Goal: Check status: Check status

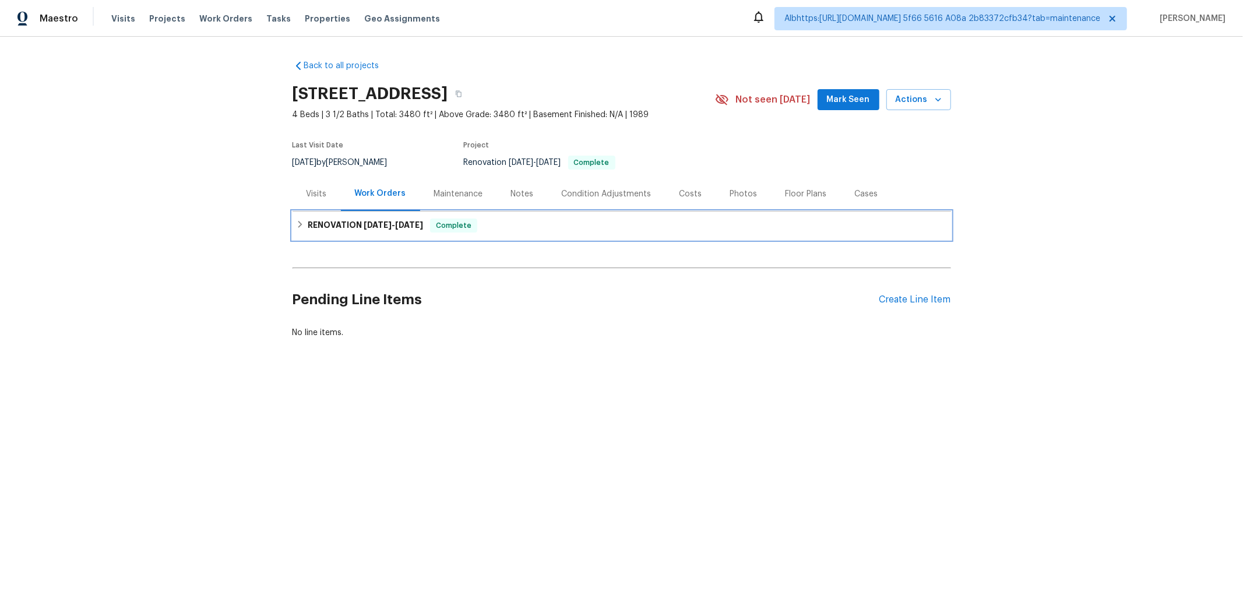
click at [333, 230] on h6 "RENOVATION [DATE] - [DATE]" at bounding box center [365, 226] width 115 height 14
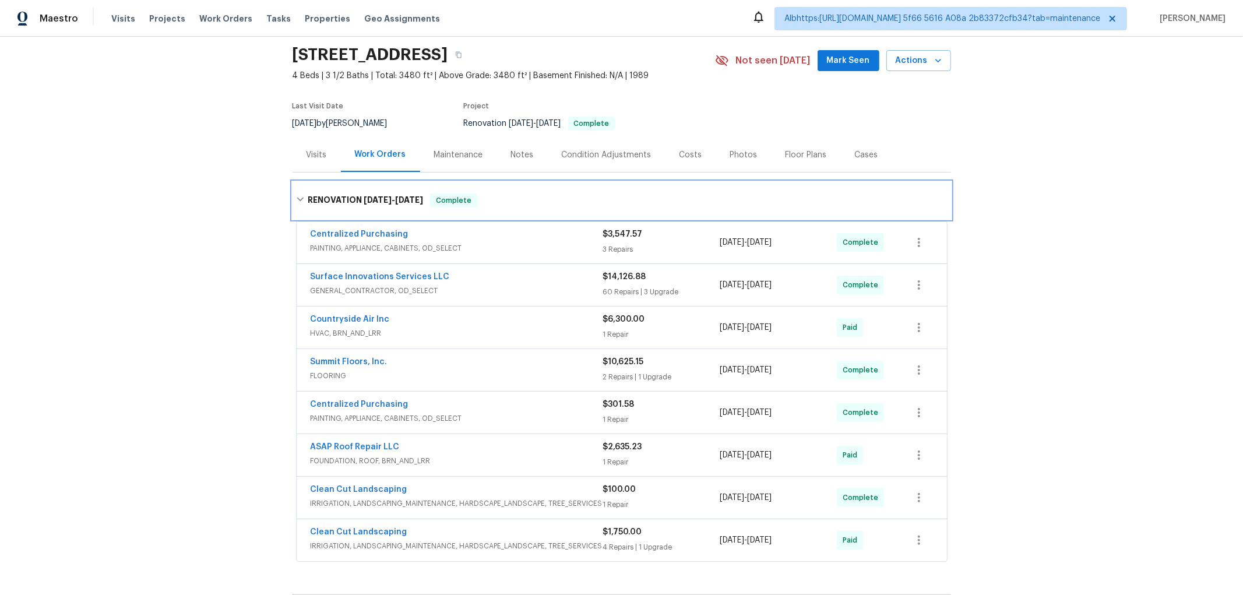
scroll to position [91, 0]
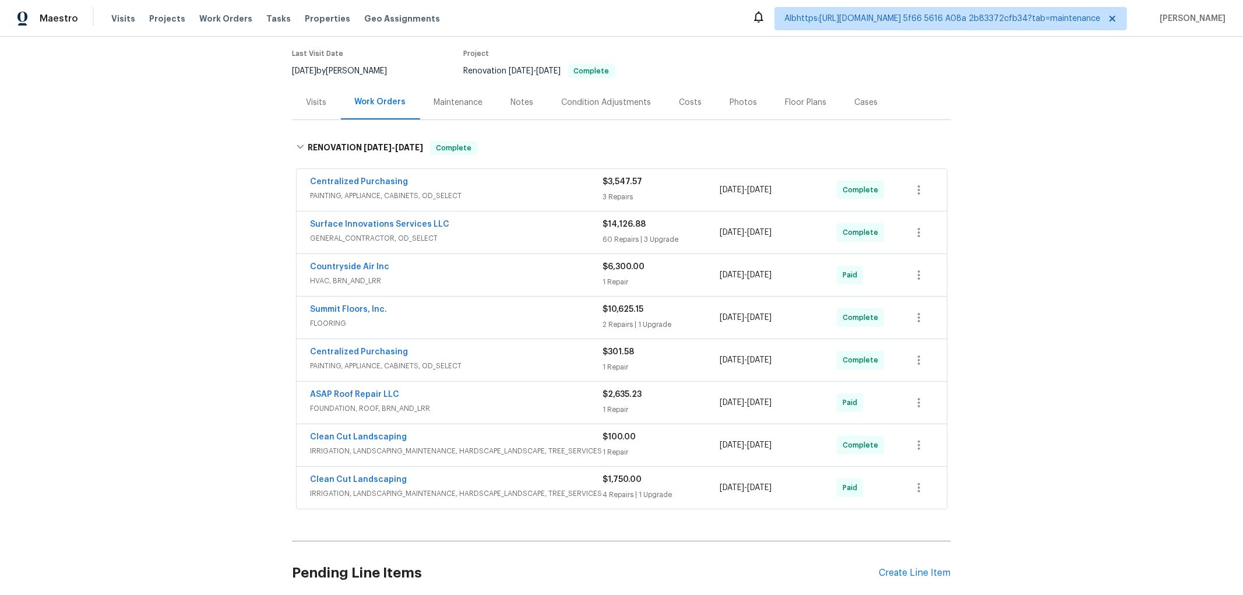
click at [223, 345] on div "Back to all projects [STREET_ADDRESS] 4 Beds | 3 1/2 Baths | Total: 3480 ft² | …" at bounding box center [621, 316] width 1243 height 558
click at [170, 312] on div "Back to all projects [STREET_ADDRESS] 4 Beds | 3 1/2 Baths | Total: 3480 ft² | …" at bounding box center [621, 316] width 1243 height 558
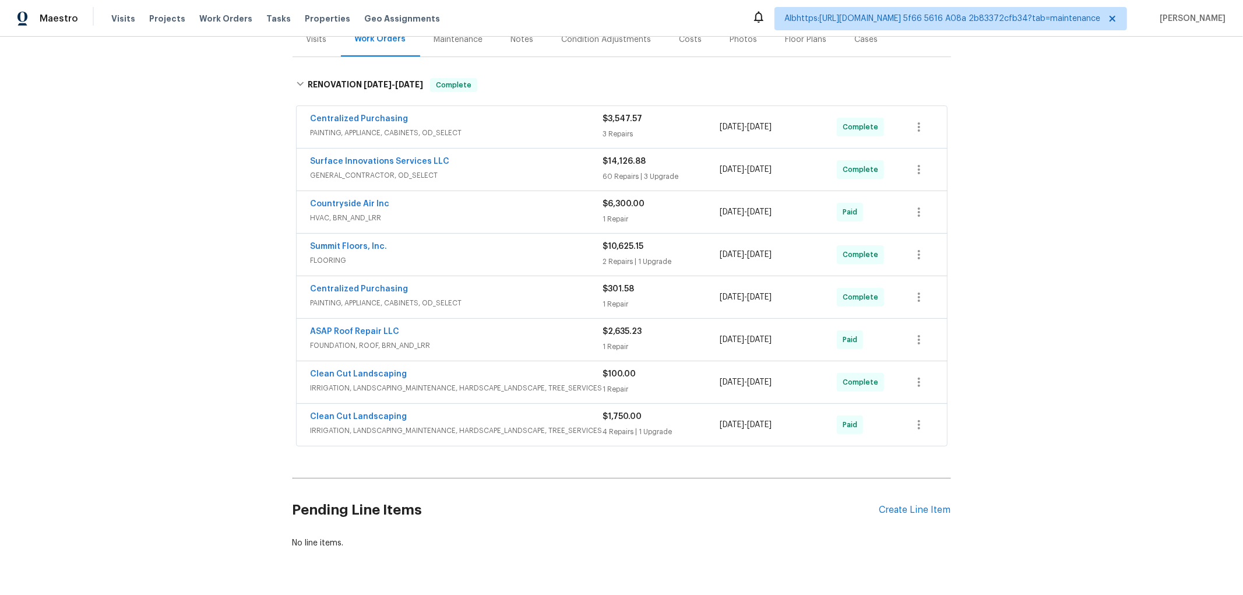
scroll to position [198, 0]
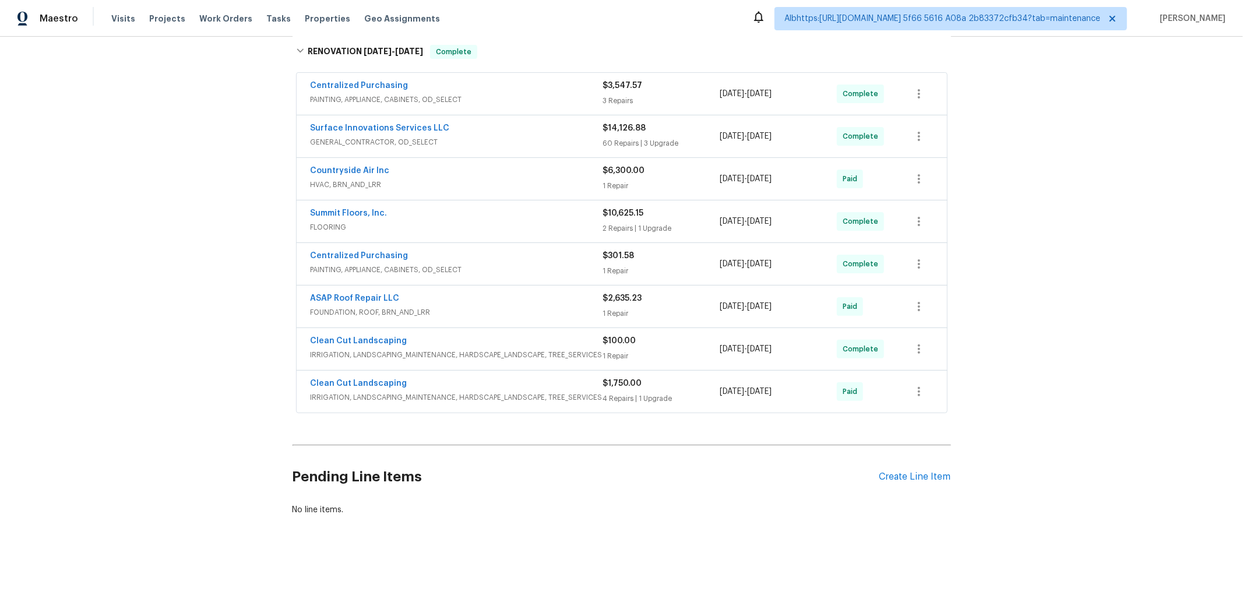
click at [210, 333] on div "Back to all projects 6906 Cherry Hills Rd, Houston, TX 77069 4 Beds | 3 1/2 Bat…" at bounding box center [621, 316] width 1243 height 558
click at [212, 359] on div "Back to all projects 6906 Cherry Hills Rd, Houston, TX 77069 4 Beds | 3 1/2 Bat…" at bounding box center [621, 316] width 1243 height 558
click at [189, 360] on div "Back to all projects 6906 Cherry Hills Rd, Houston, TX 77069 4 Beds | 3 1/2 Bat…" at bounding box center [621, 316] width 1243 height 558
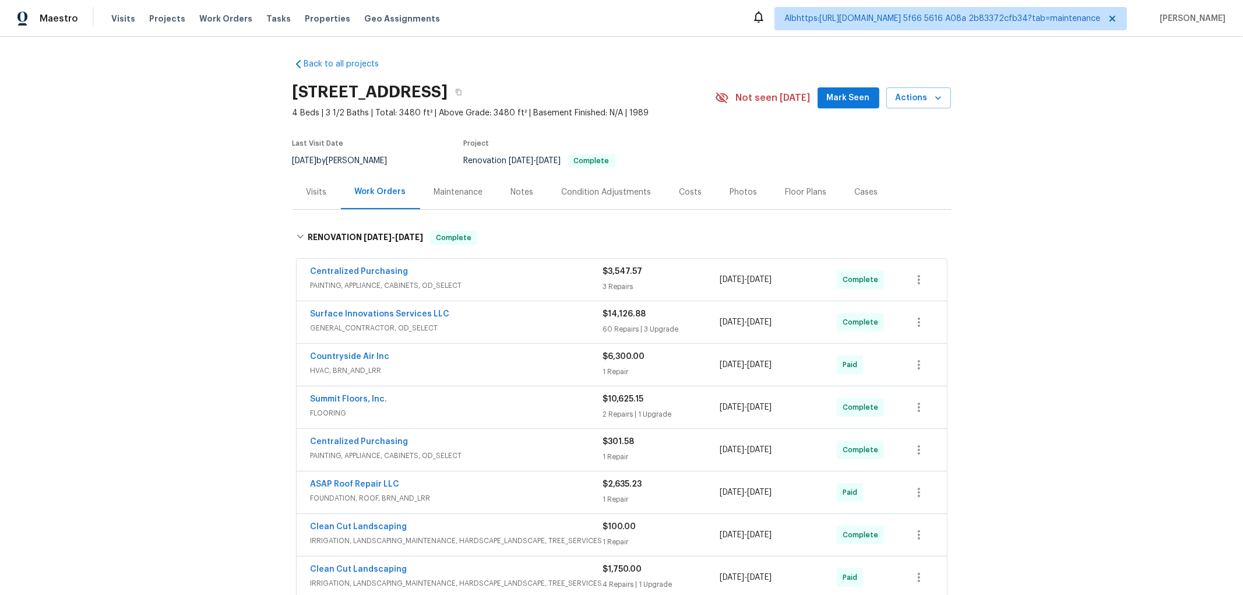
scroll to position [0, 0]
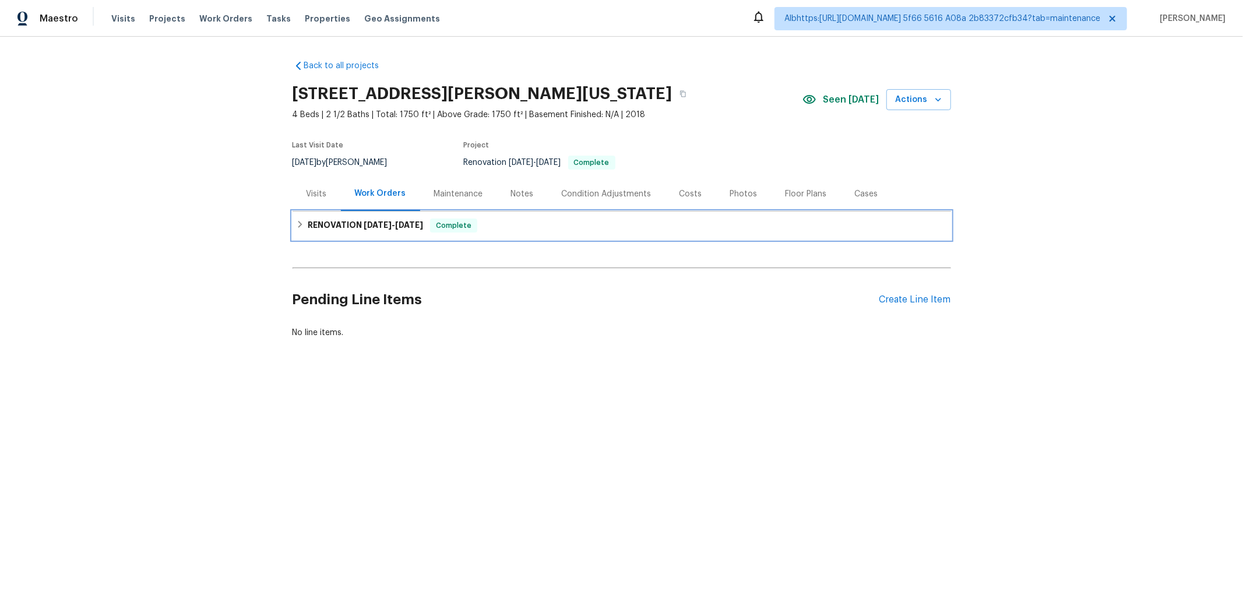
click at [309, 237] on div "RENOVATION 9/17/25 - 10/3/25 Complete" at bounding box center [622, 226] width 659 height 28
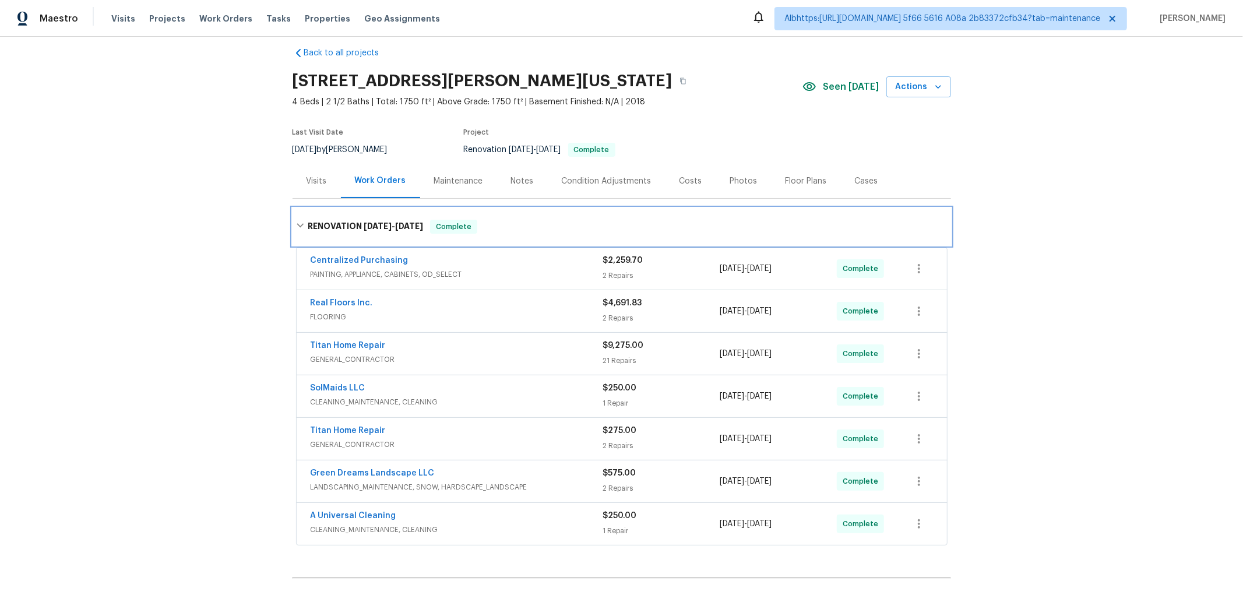
scroll to position [16, 0]
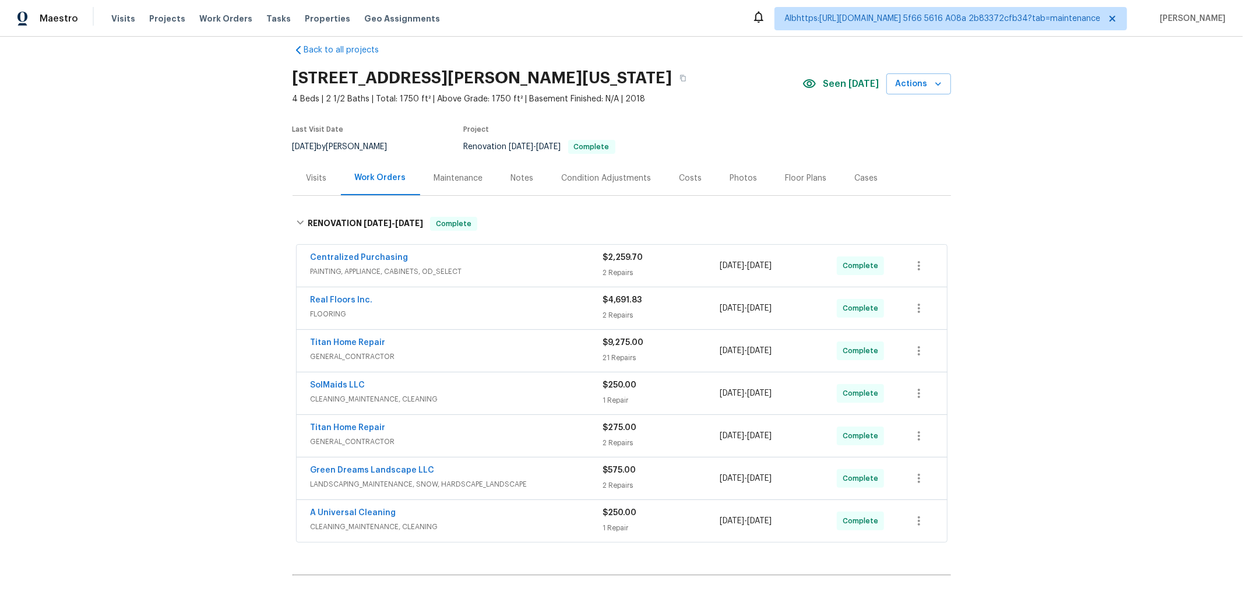
click at [213, 279] on div "Back to all projects 6812 Galpin Dr, Colorado Springs, CO 80925 4 Beds | 2 1/2 …" at bounding box center [621, 316] width 1243 height 558
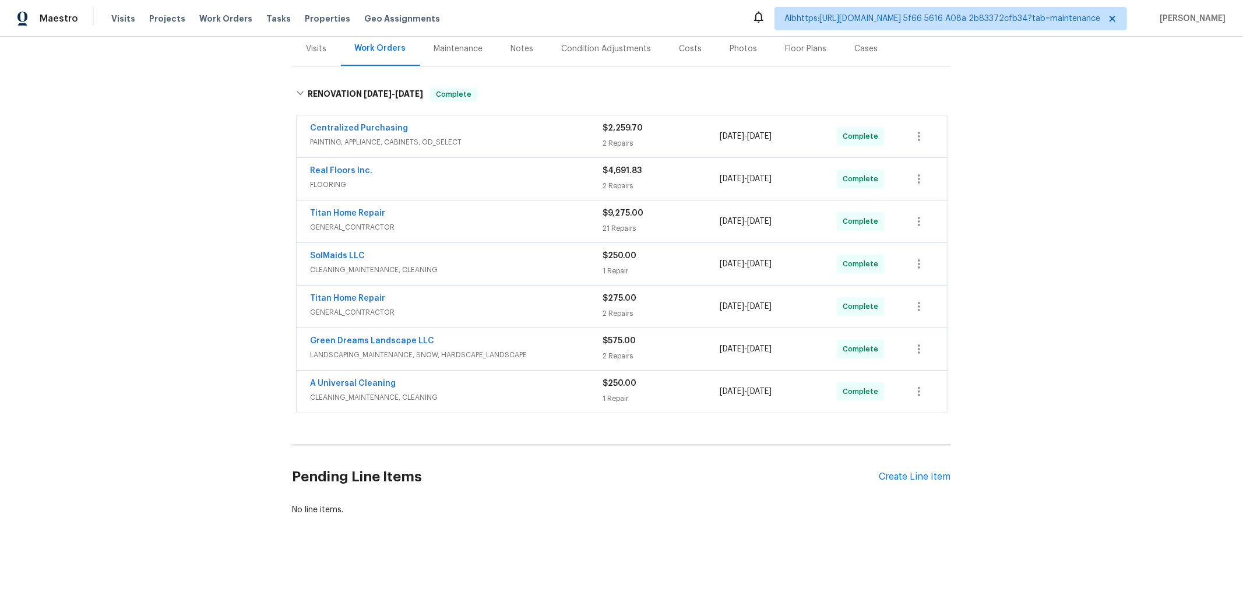
scroll to position [155, 0]
click at [175, 299] on div "Back to all projects 6812 Galpin Dr, Colorado Springs, CO 80925 4 Beds | 2 1/2 …" at bounding box center [621, 316] width 1243 height 558
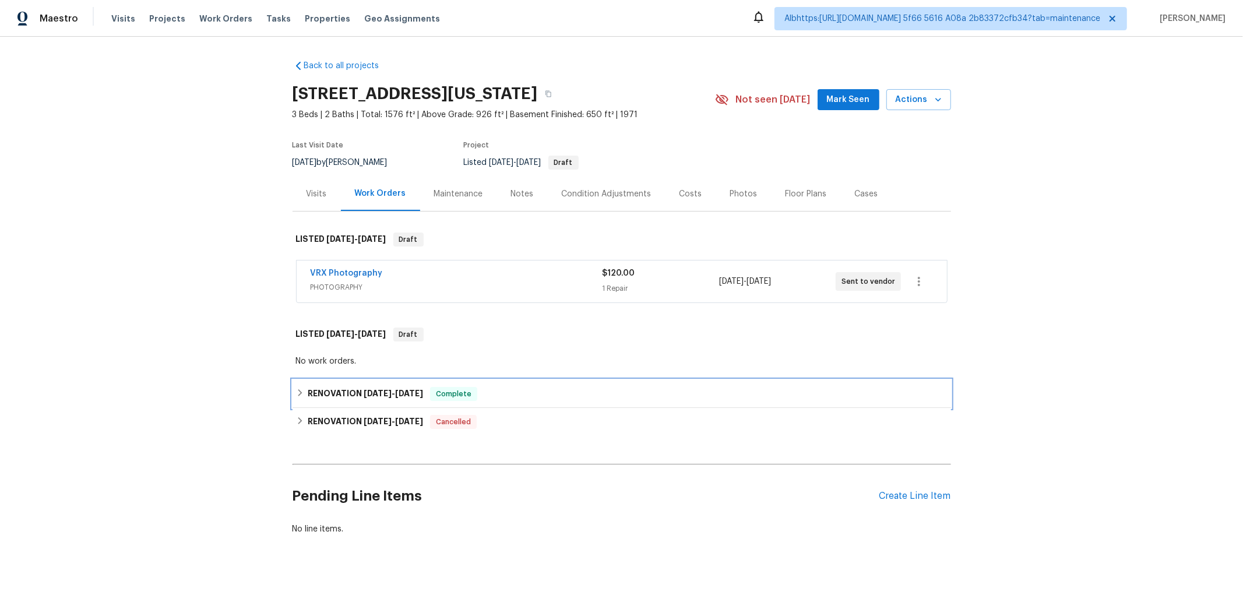
click at [337, 394] on h6 "RENOVATION 9/16/25 - 10/6/25" at bounding box center [365, 394] width 115 height 14
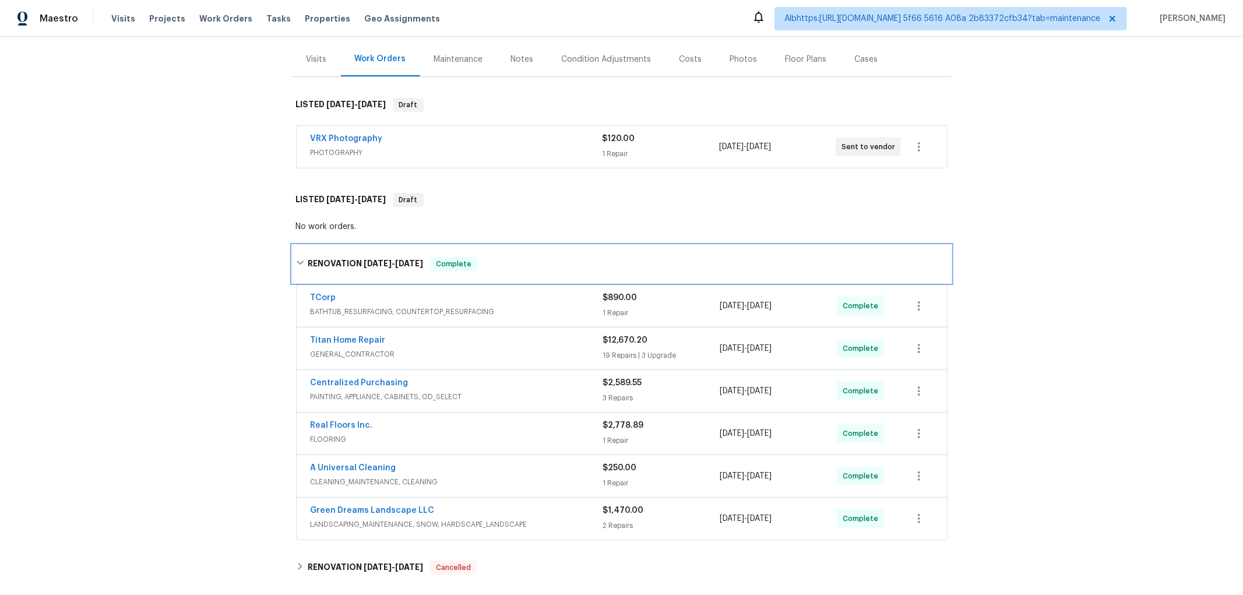
scroll to position [199, 0]
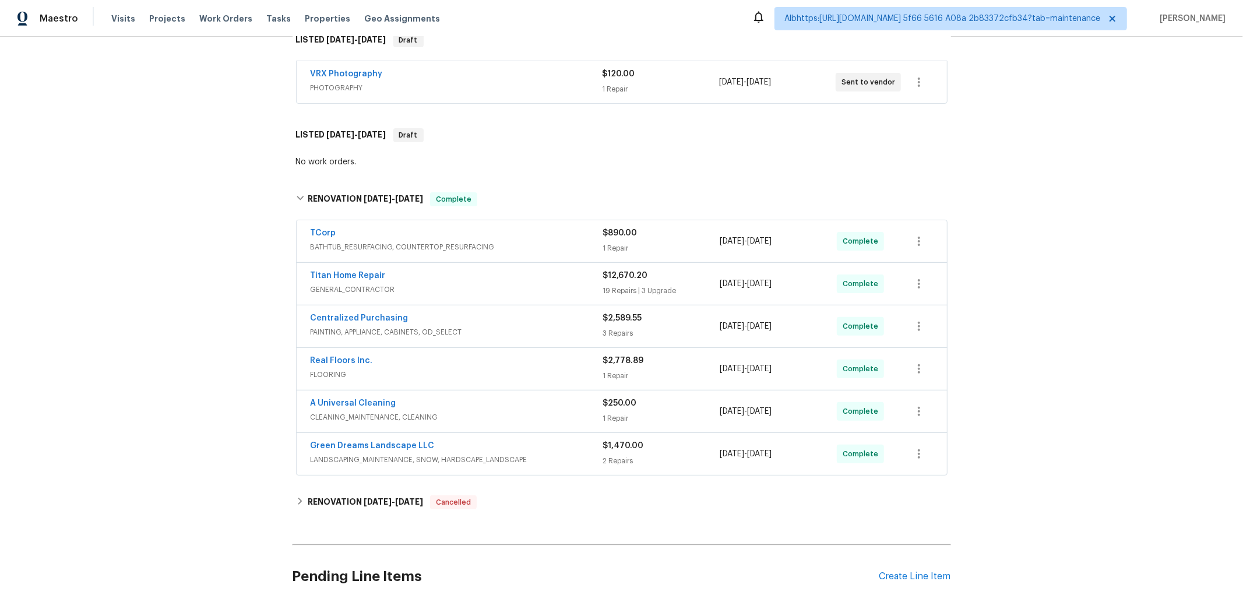
click at [202, 368] on div "Back to all projects 4454 Ranch Cir, Colorado Springs, CO 80918 3 Beds | 2 Bath…" at bounding box center [621, 316] width 1243 height 558
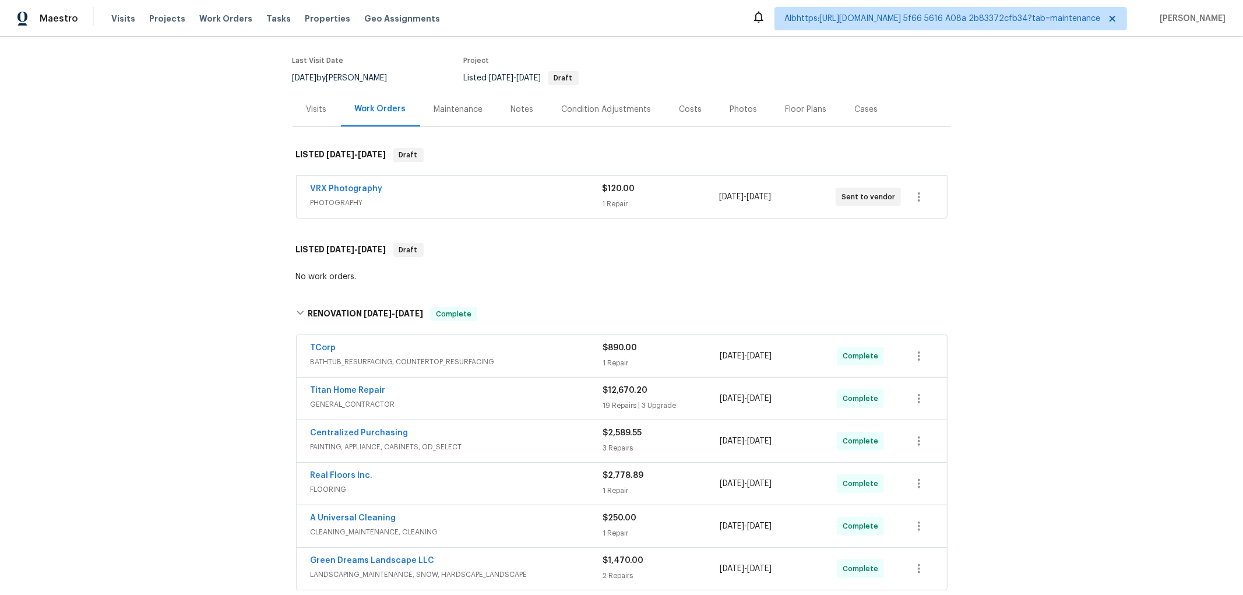
scroll to position [259, 0]
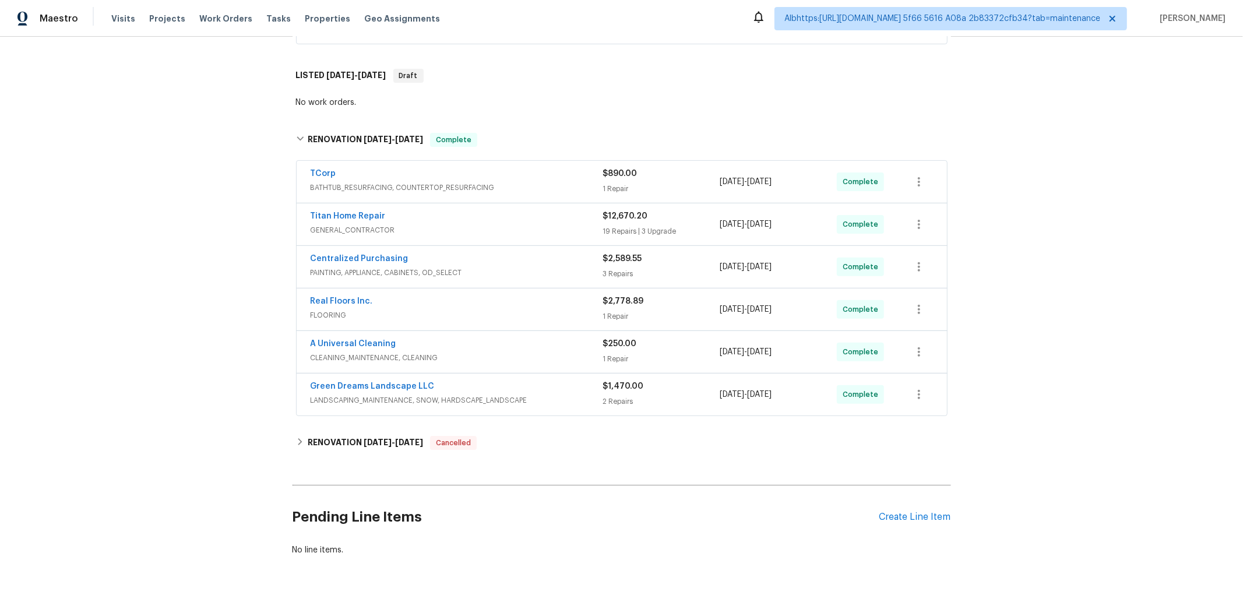
click at [241, 323] on div "Back to all projects 4454 Ranch Cir, Colorado Springs, CO 80918 3 Beds | 2 Bath…" at bounding box center [621, 316] width 1243 height 558
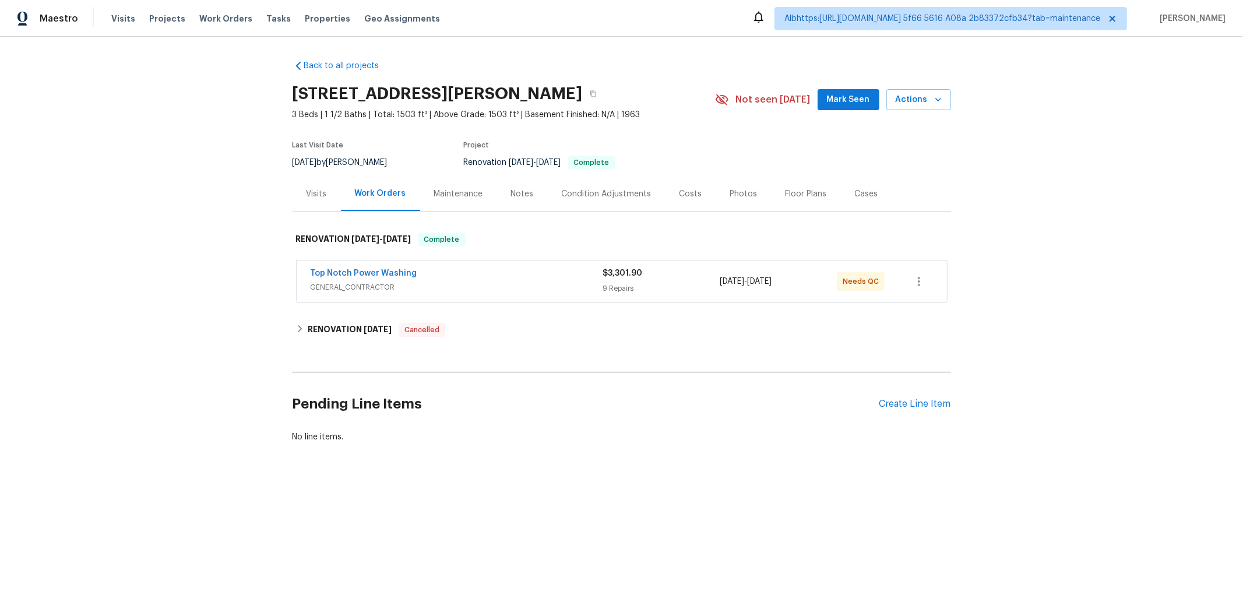
drag, startPoint x: 218, startPoint y: 328, endPoint x: 316, endPoint y: 344, distance: 99.2
click at [218, 328] on div "Back to all projects 4519 Peckinpaugh Dr, Chattanooga, TN 37416 3 Beds | 1 1/2 …" at bounding box center [621, 279] width 1243 height 485
click at [351, 344] on div "Back to all projects 4519 Peckinpaugh Dr, Chattanooga, TN 37416 3 Beds | 1 1/2 …" at bounding box center [622, 252] width 659 height 402
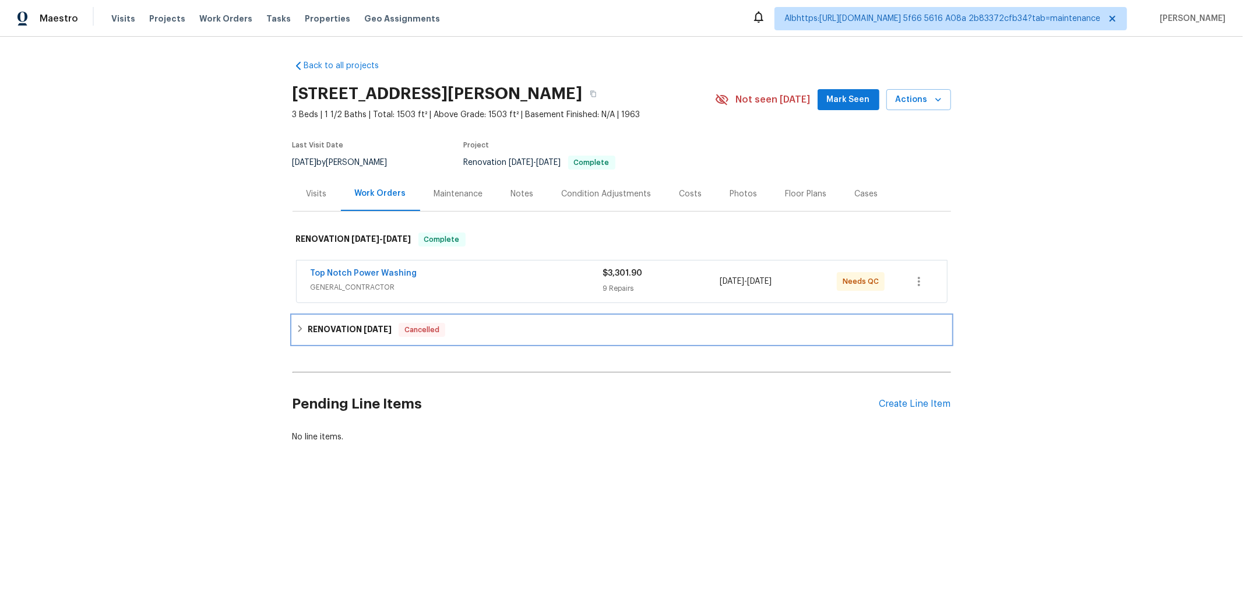
click at [319, 332] on h6 "RENOVATION 8/19/25" at bounding box center [350, 330] width 84 height 14
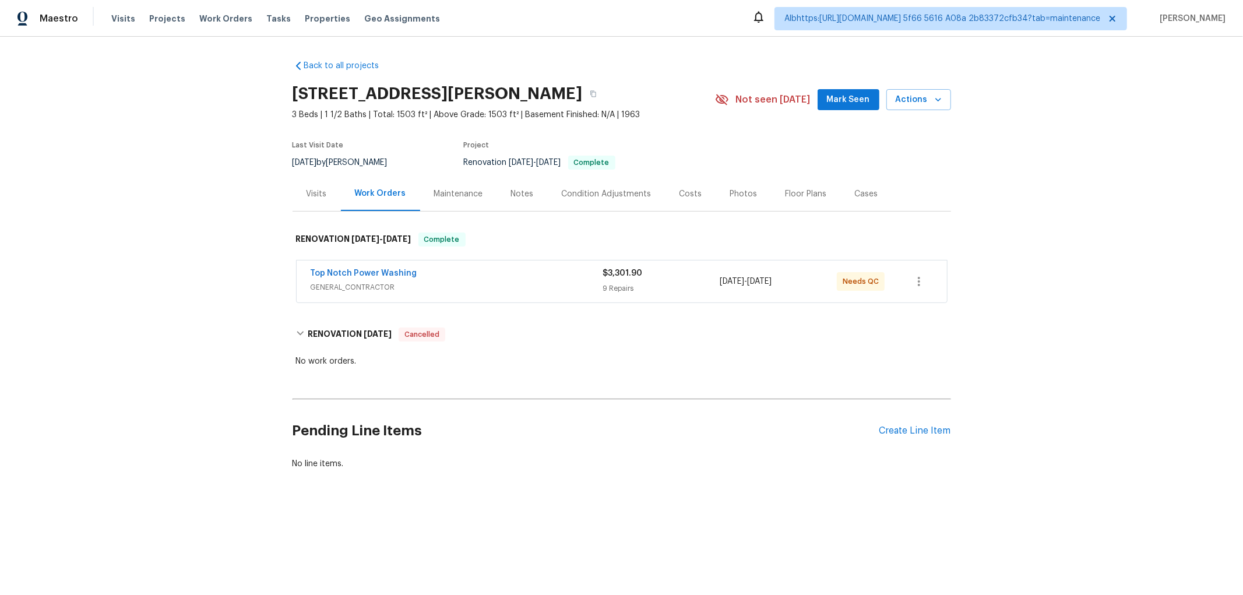
click at [255, 333] on div "Back to all projects 4519 Peckinpaugh Dr, Chattanooga, TN 37416 3 Beds | 1 1/2 …" at bounding box center [621, 293] width 1243 height 512
click at [172, 257] on div "Back to all projects 4519 Peckinpaugh Dr, Chattanooga, TN 37416 3 Beds | 1 1/2 …" at bounding box center [621, 293] width 1243 height 512
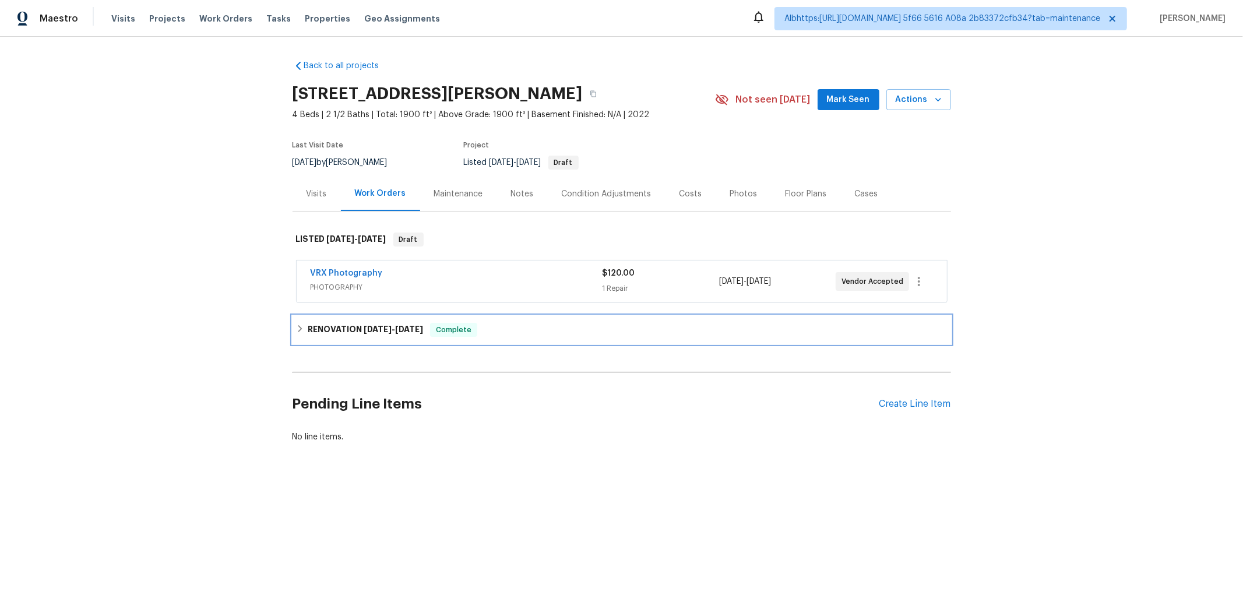
click at [358, 335] on h6 "RENOVATION 10/2/25 - 10/6/25" at bounding box center [365, 330] width 115 height 14
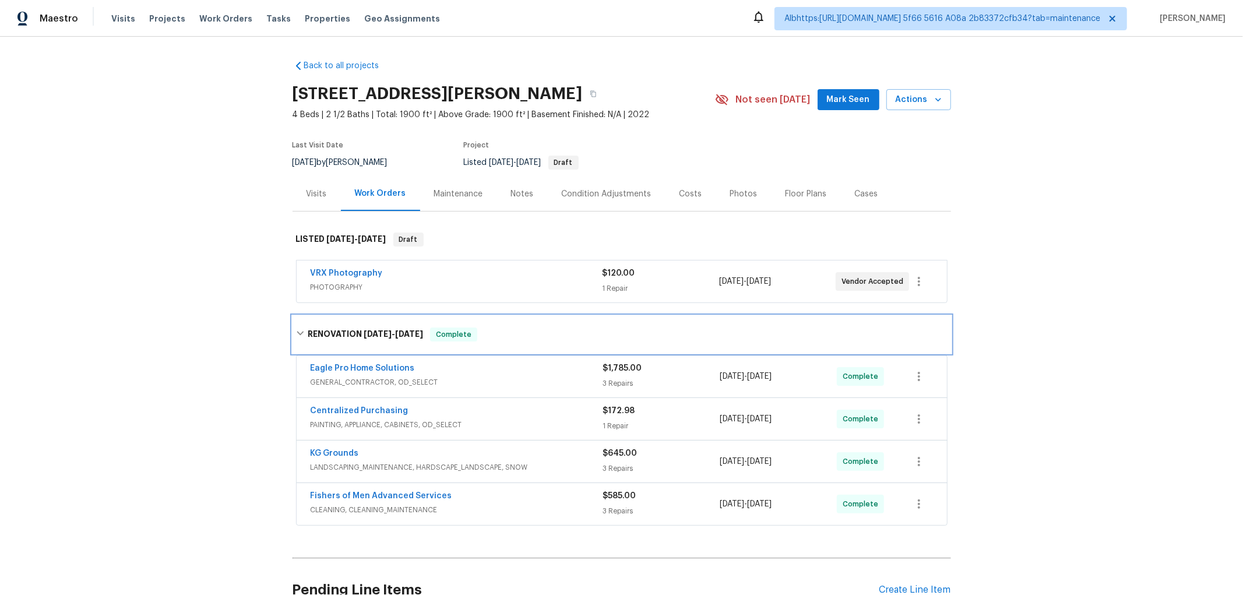
scroll to position [90, 0]
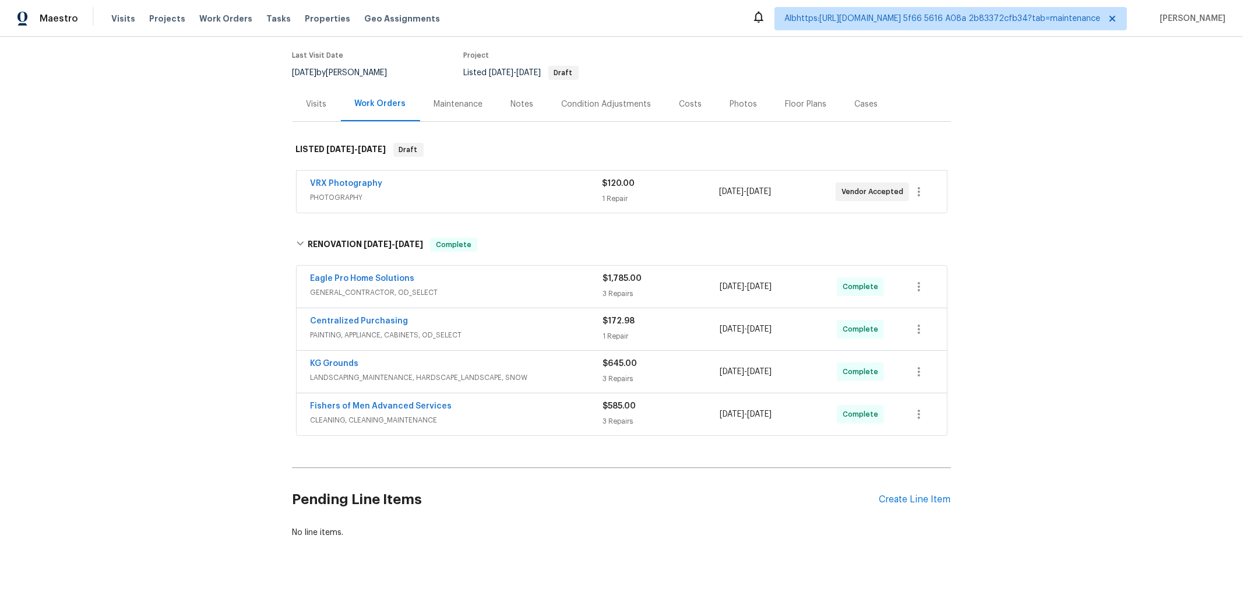
click at [167, 336] on div "Back to all projects 105 Cedarwood Dr, Amelia, OH 45102 4 Beds | 2 1/2 Baths | …" at bounding box center [621, 316] width 1243 height 558
click at [112, 280] on div "Back to all projects 105 Cedarwood Dr, Amelia, OH 45102 4 Beds | 2 1/2 Baths | …" at bounding box center [621, 316] width 1243 height 558
click at [274, 301] on div "Back to all projects 105 Cedarwood Dr, Amelia, OH 45102 4 Beds | 2 1/2 Baths | …" at bounding box center [621, 316] width 1243 height 558
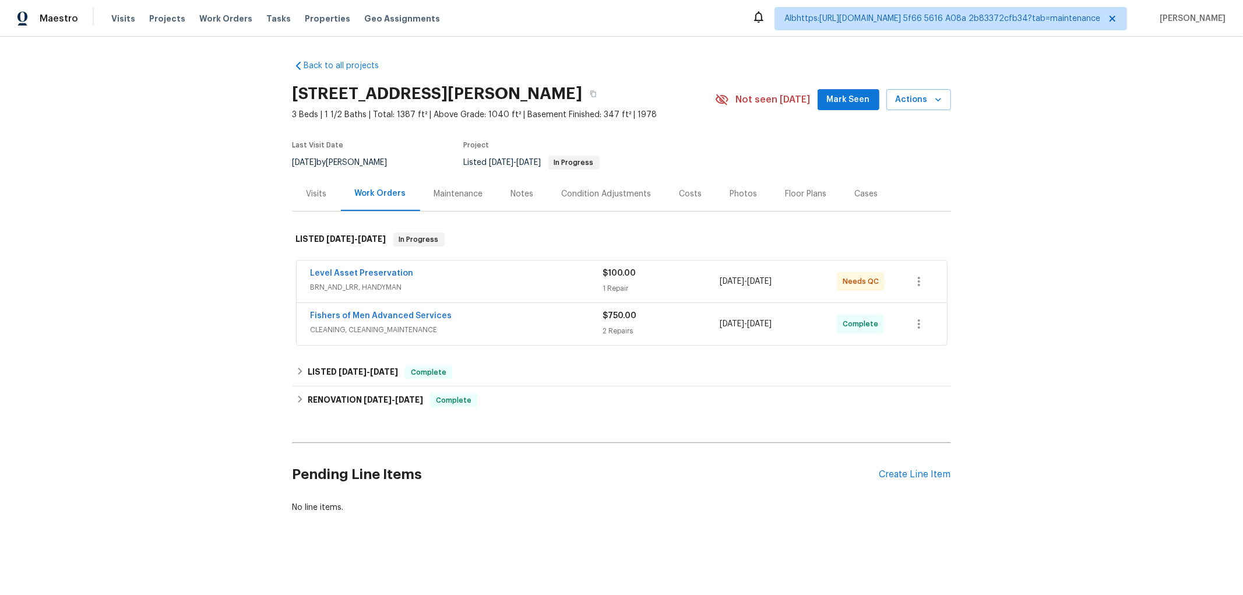
scroll to position [8, 0]
click at [333, 393] on h6 "RENOVATION 8/13/25 - 8/22/25" at bounding box center [365, 400] width 115 height 14
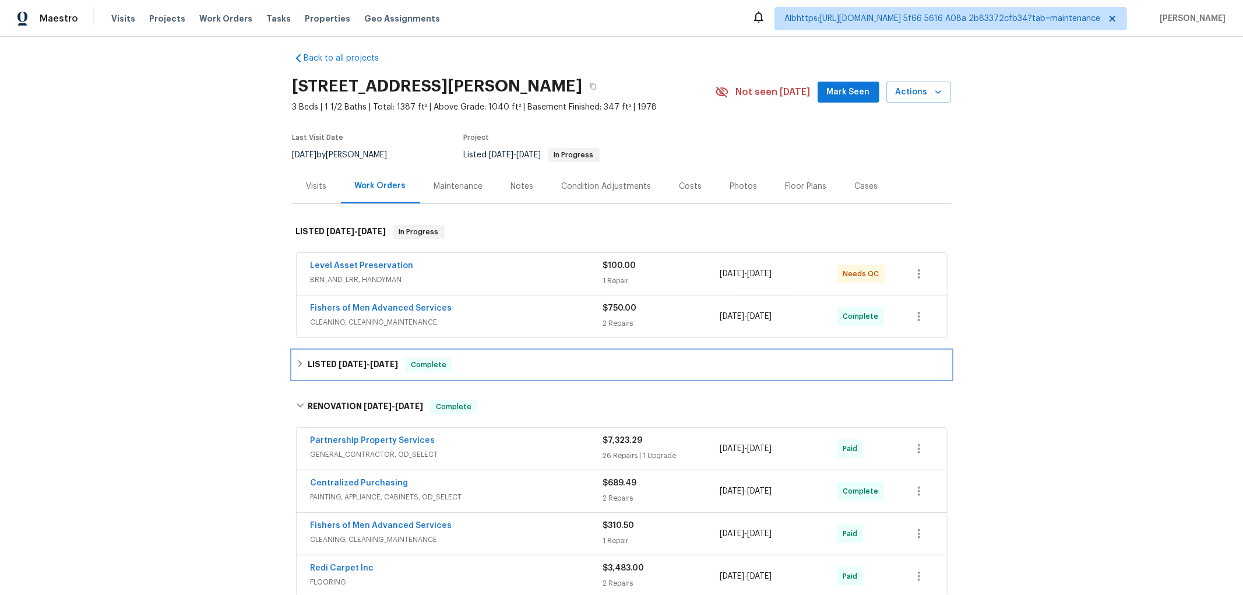
click at [336, 371] on h6 "LISTED 9/3/25 - 9/4/25" at bounding box center [353, 365] width 90 height 14
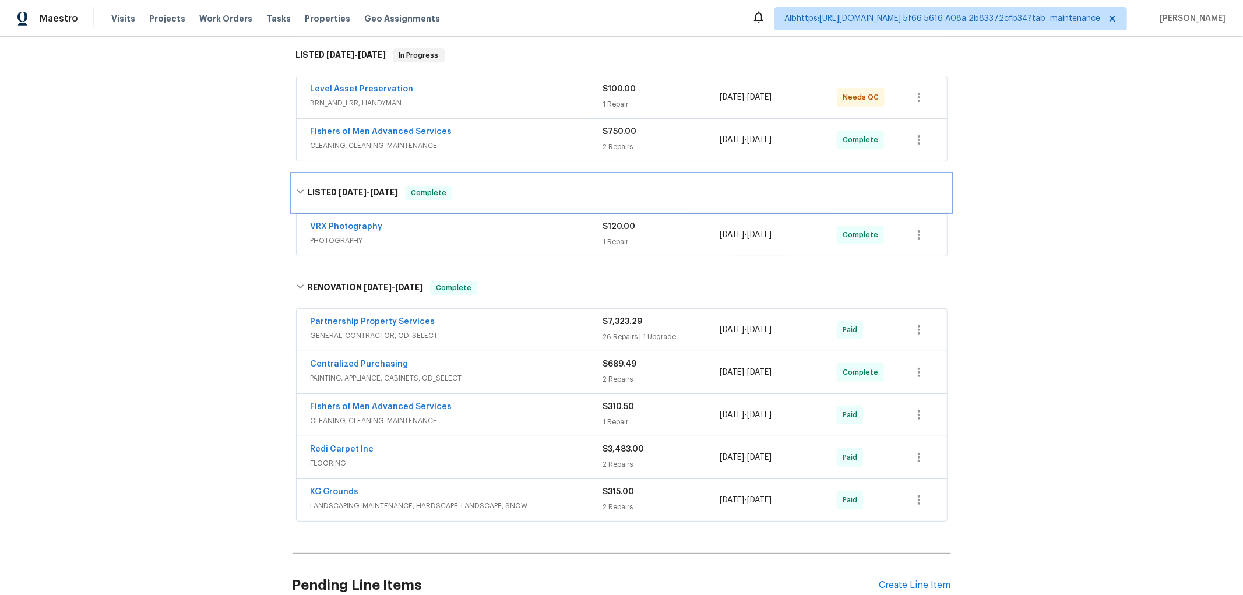
scroll to position [303, 0]
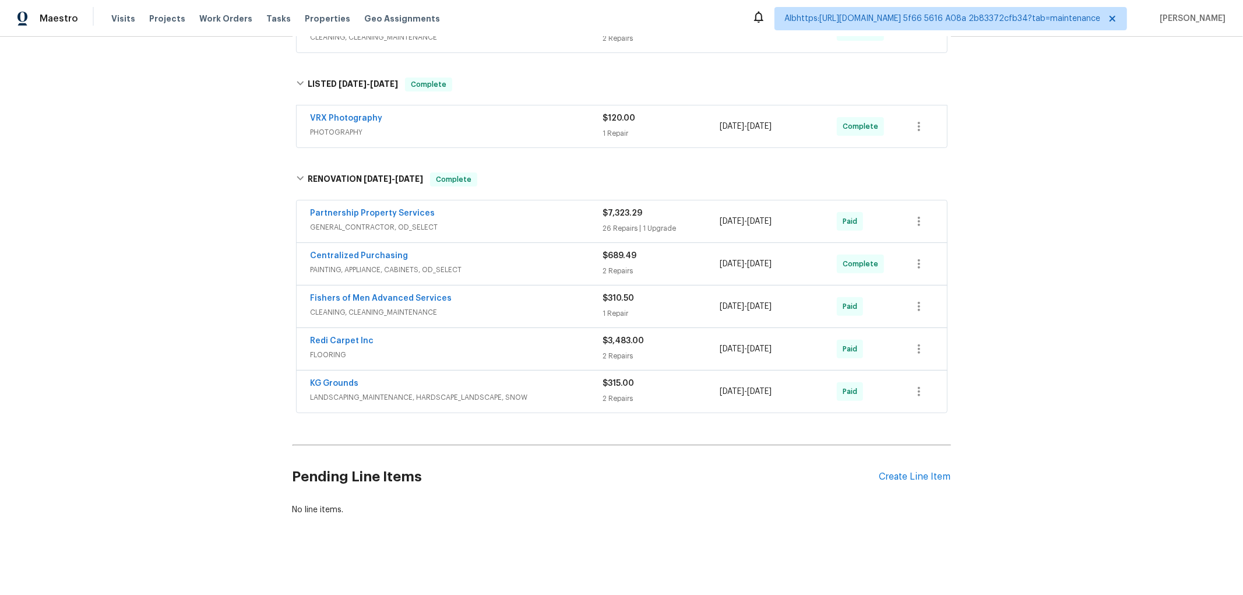
click at [236, 360] on div "Back to all projects 309 Greenwell Ave, Cincinnati, OH 45238 3 Beds | 1 1/2 Bat…" at bounding box center [621, 316] width 1243 height 558
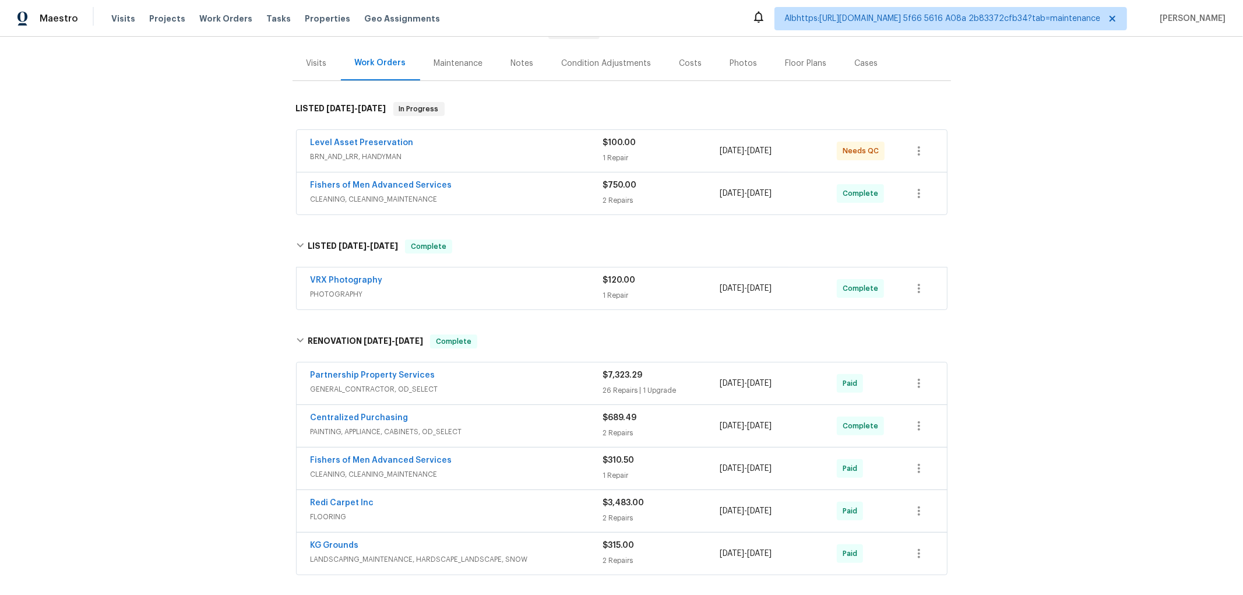
scroll to position [0, 0]
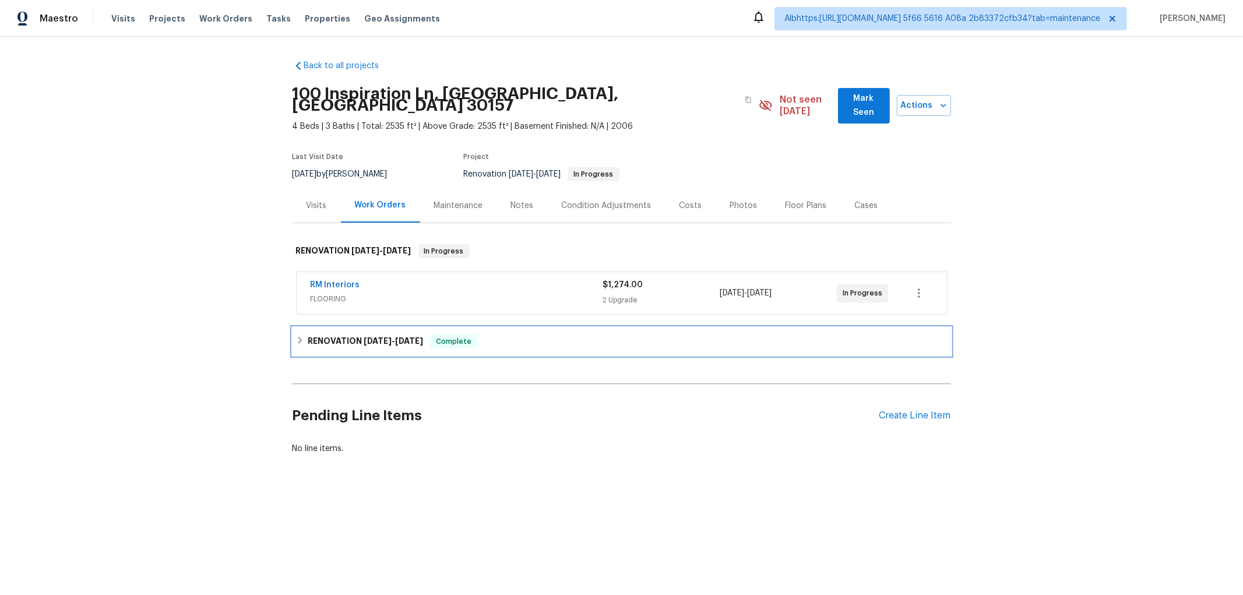
click at [354, 335] on h6 "RENOVATION [DATE] - [DATE]" at bounding box center [365, 342] width 115 height 14
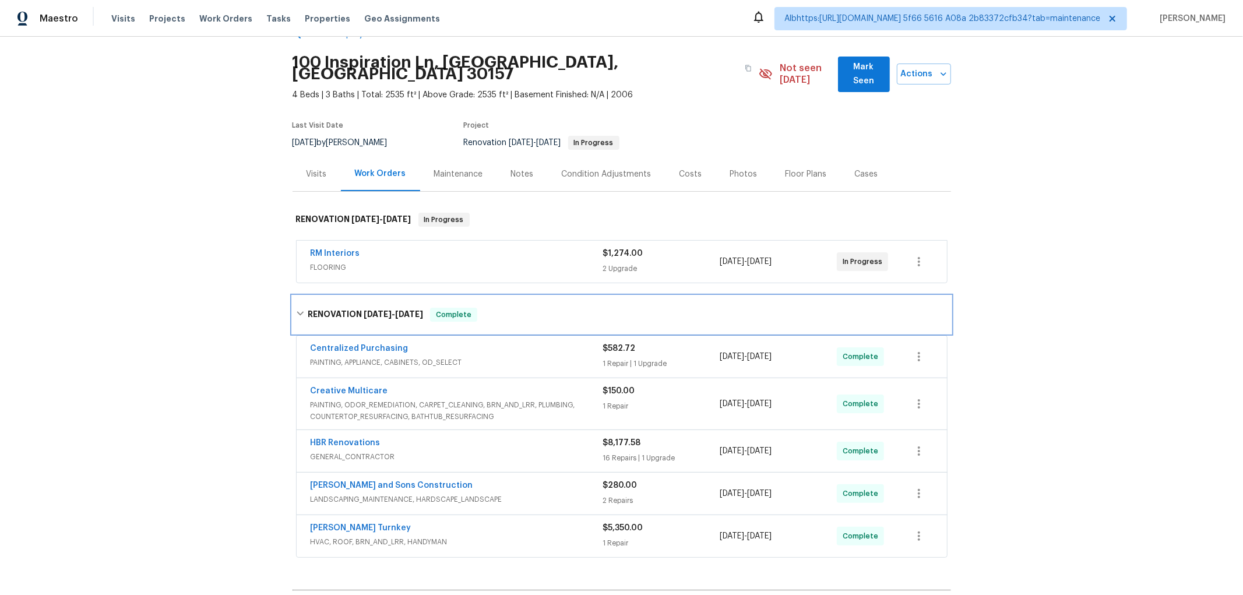
scroll to position [59, 0]
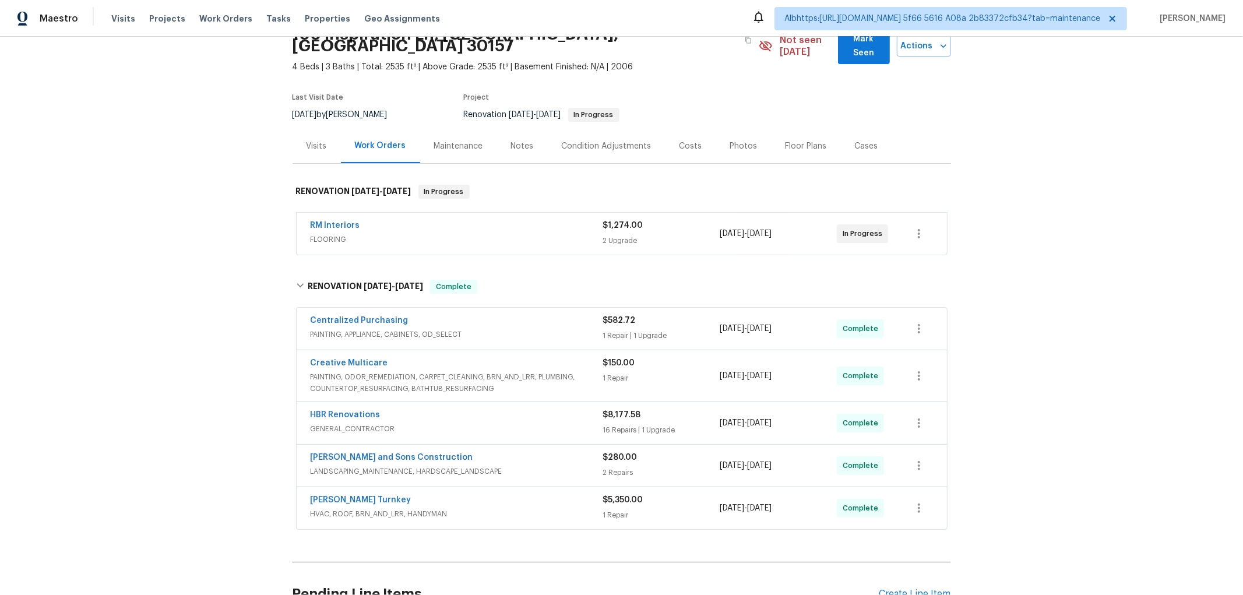
click at [217, 319] on div "Back to all projects 100 Inspiration [GEOGRAPHIC_DATA] 4 Beds | 3 Baths | Total…" at bounding box center [621, 316] width 1243 height 558
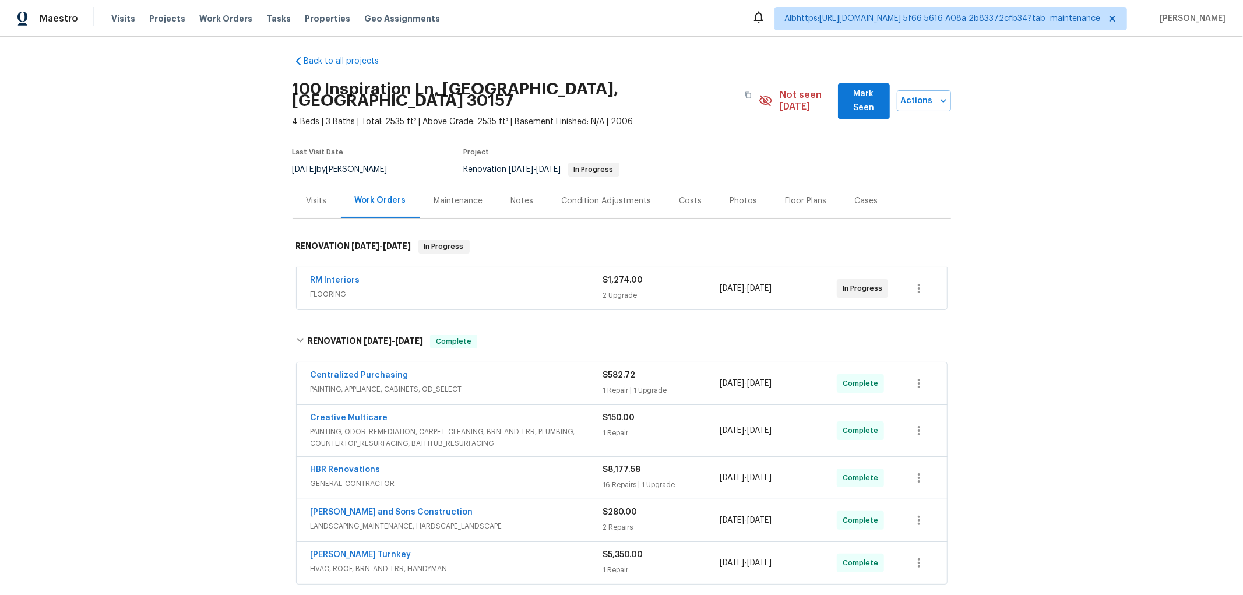
scroll to position [0, 0]
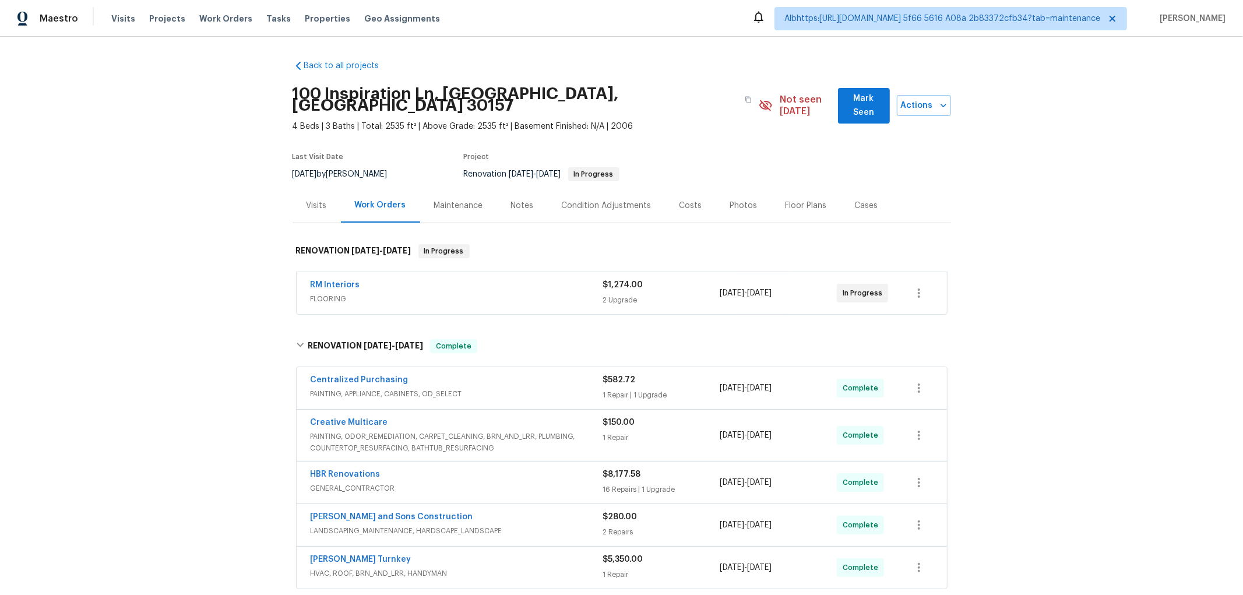
click at [196, 335] on div "Back to all projects 100 Inspiration [GEOGRAPHIC_DATA] 4 Beds | 3 Baths | Total…" at bounding box center [621, 316] width 1243 height 558
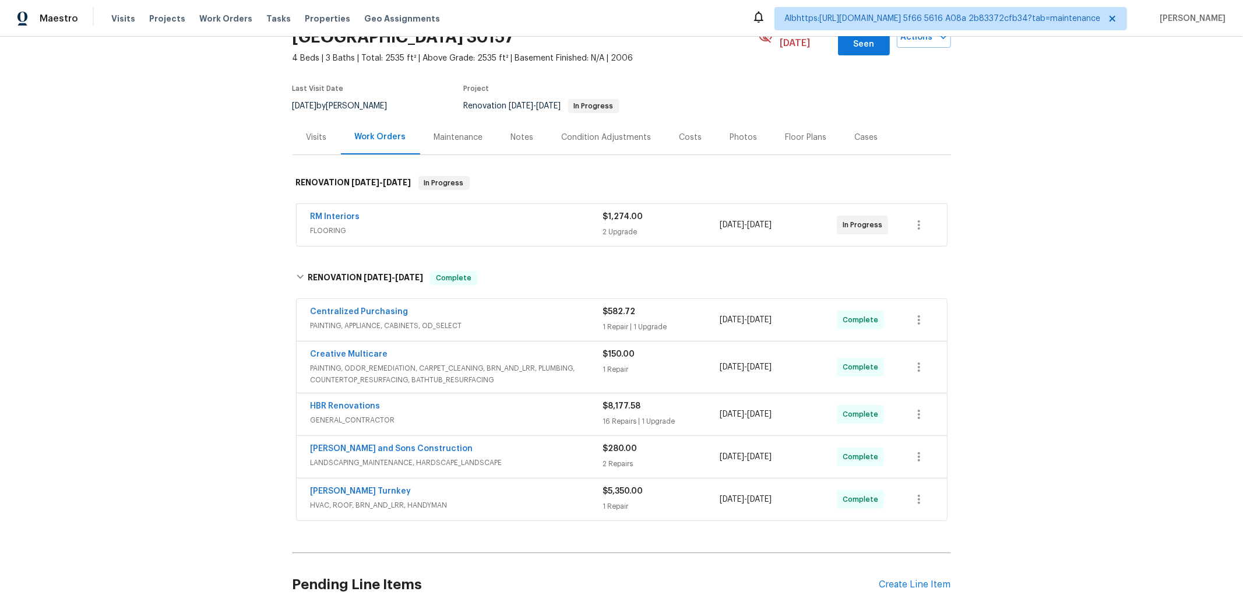
scroll to position [175, 0]
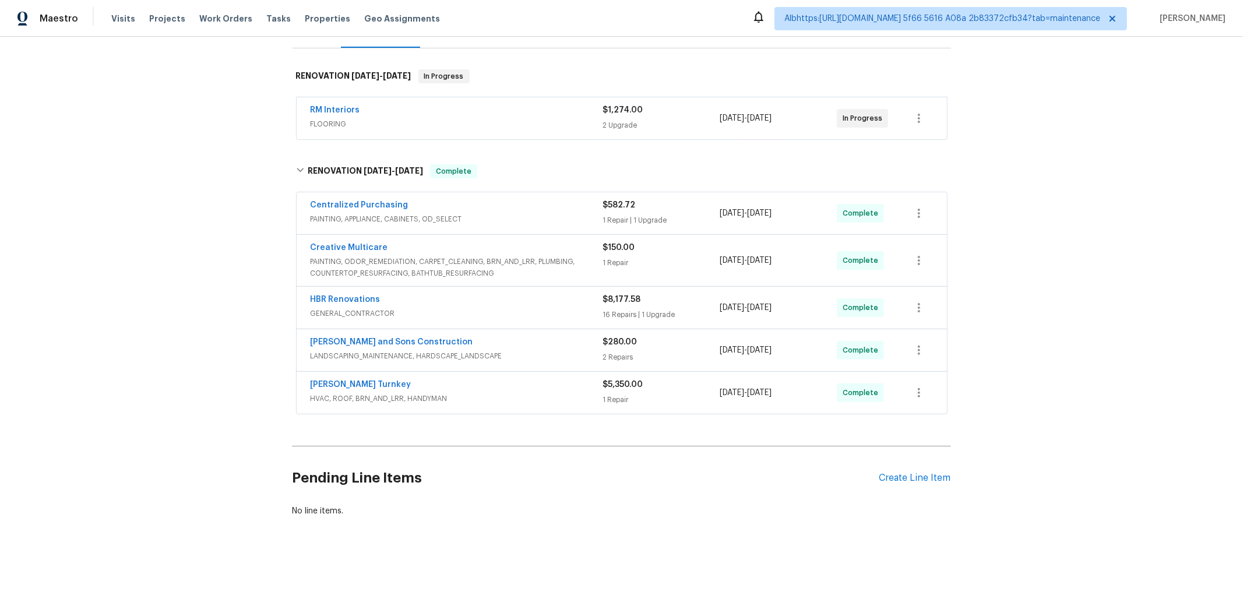
click at [220, 281] on div "Back to all projects 100 Inspiration [GEOGRAPHIC_DATA] 4 Beds | 3 Baths | Total…" at bounding box center [621, 316] width 1243 height 558
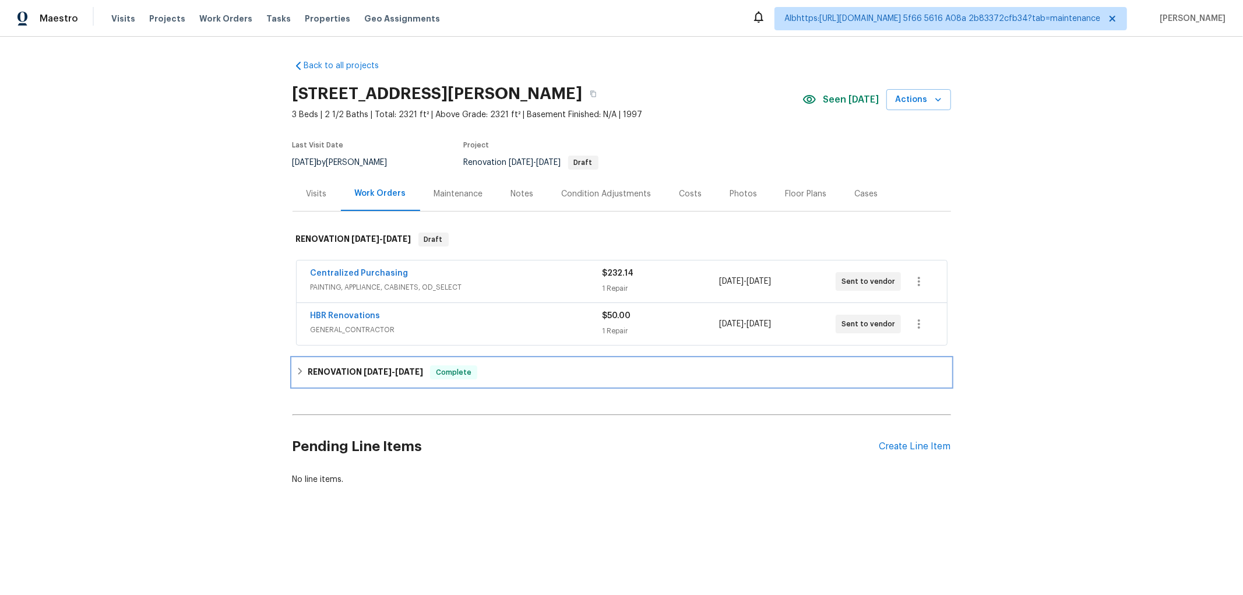
click at [330, 367] on h6 "RENOVATION 9/23/25 - 10/2/25" at bounding box center [365, 372] width 115 height 14
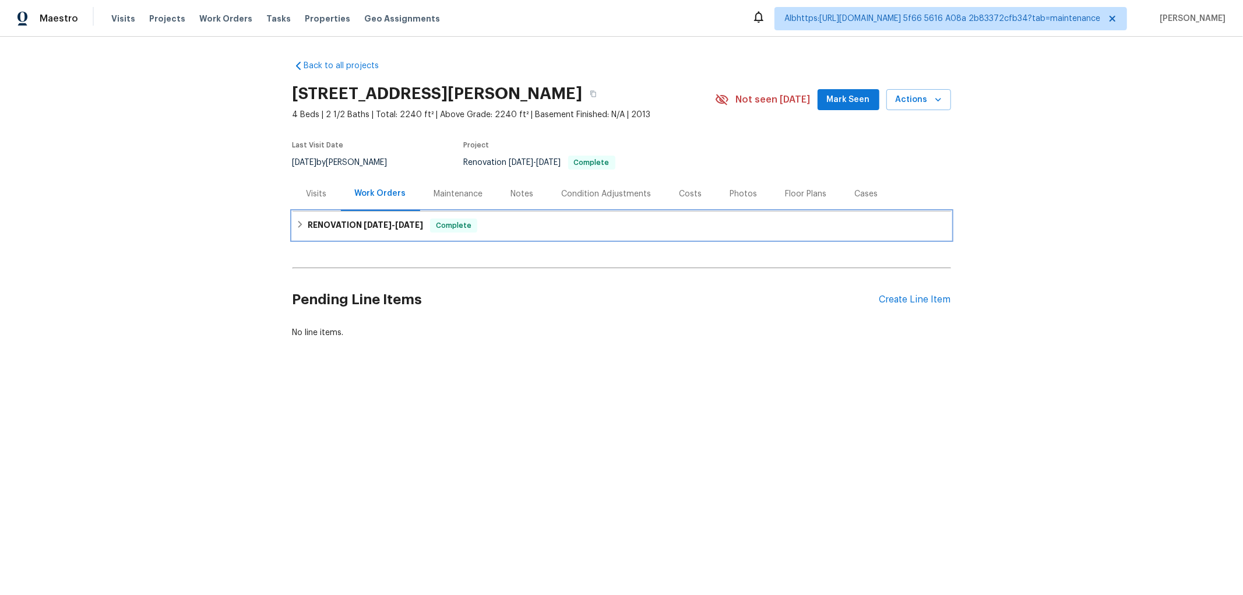
click at [296, 230] on div "RENOVATION [DATE] - [DATE] Complete" at bounding box center [622, 226] width 652 height 14
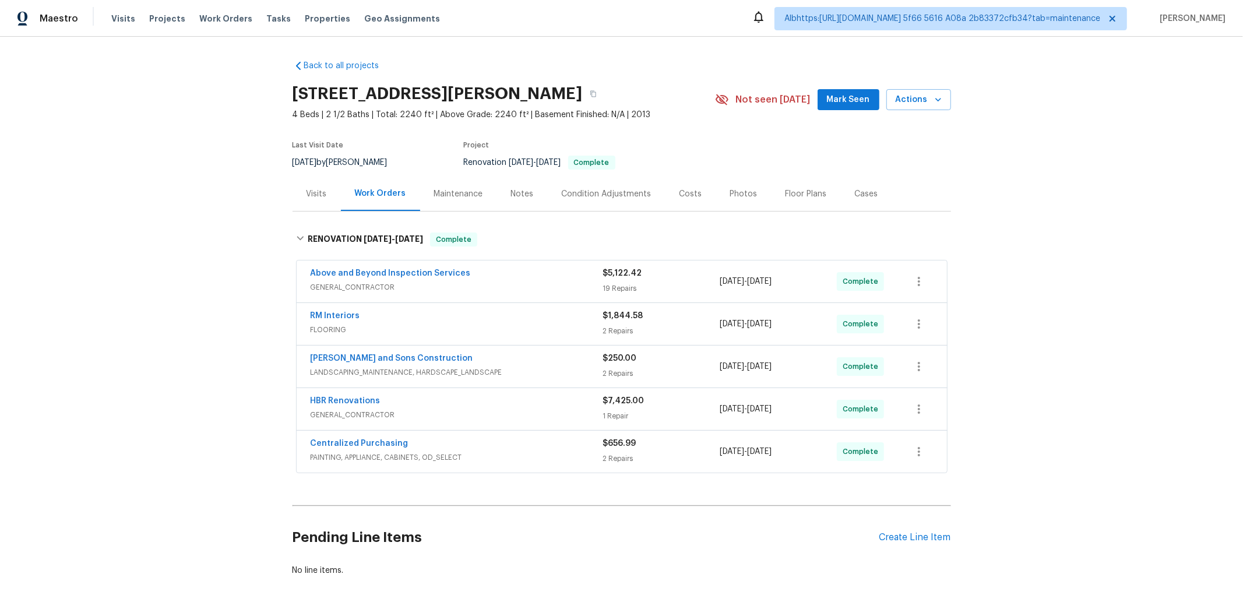
click at [259, 275] on div "Back to all projects [STREET_ADDRESS][PERSON_NAME] 4 Beds | 2 1/2 Baths | Total…" at bounding box center [621, 316] width 1243 height 558
click at [276, 348] on div "Back to all projects [STREET_ADDRESS][PERSON_NAME] 4 Beds | 2 1/2 Baths | Total…" at bounding box center [621, 316] width 1243 height 558
click at [145, 291] on div "Back to all projects [STREET_ADDRESS][PERSON_NAME] 4 Beds | 2 1/2 Baths | Total…" at bounding box center [621, 316] width 1243 height 558
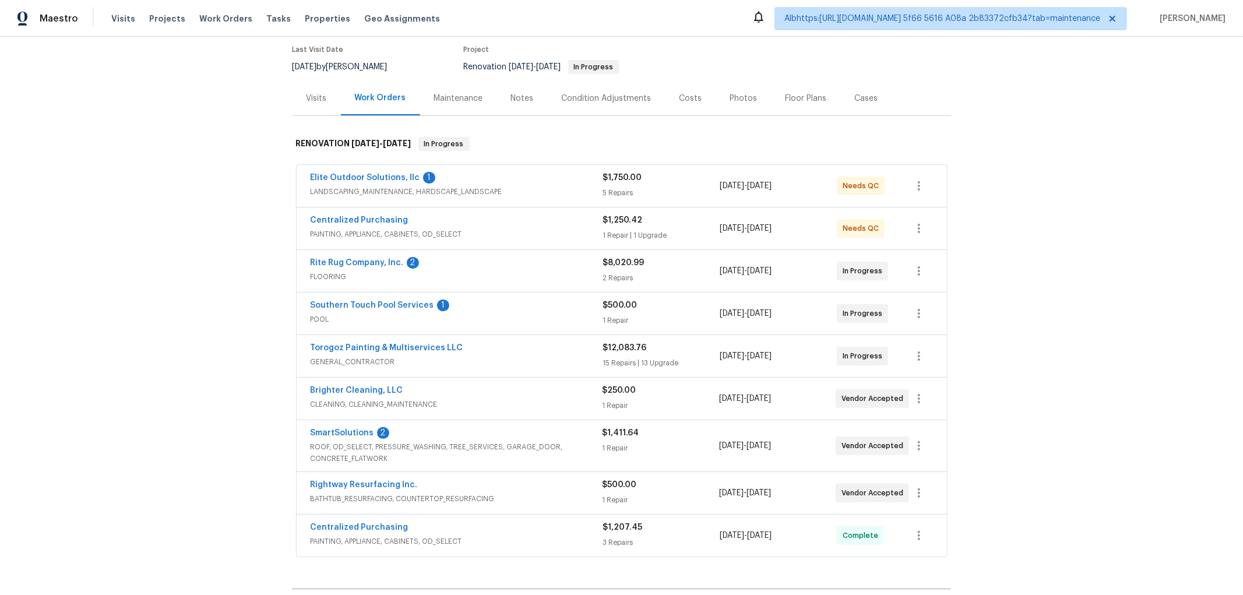
scroll to position [251, 0]
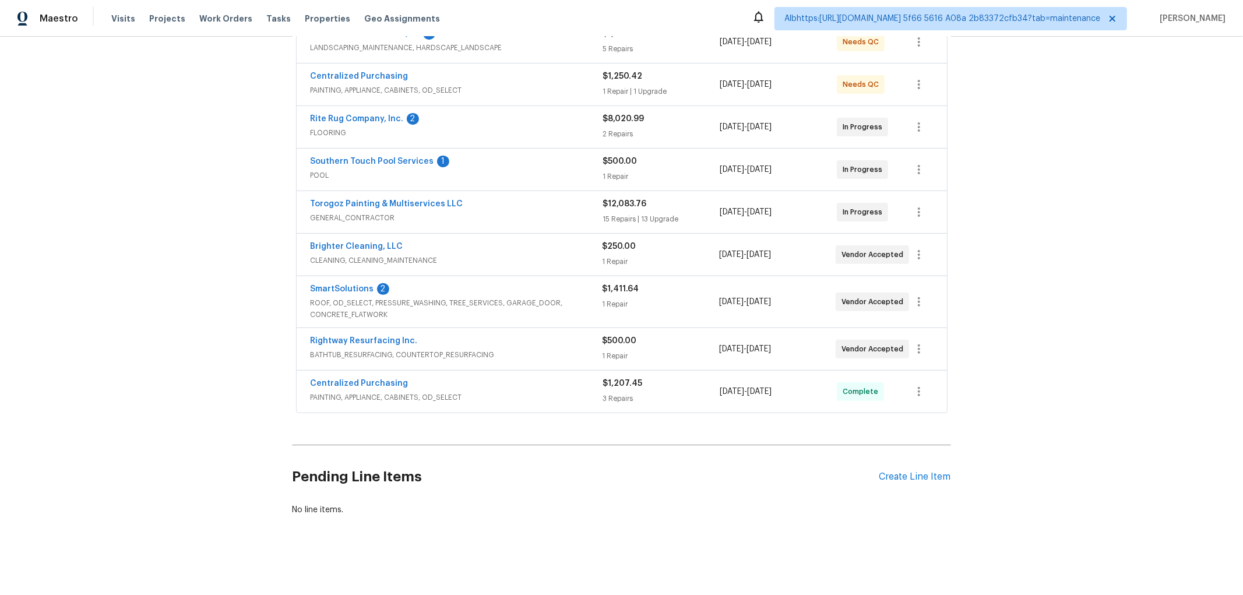
click at [237, 326] on div "Back to all projects [STREET_ADDRESS] 3 Beds | 2 Baths | Total: 2014 ft² | Abov…" at bounding box center [621, 316] width 1243 height 558
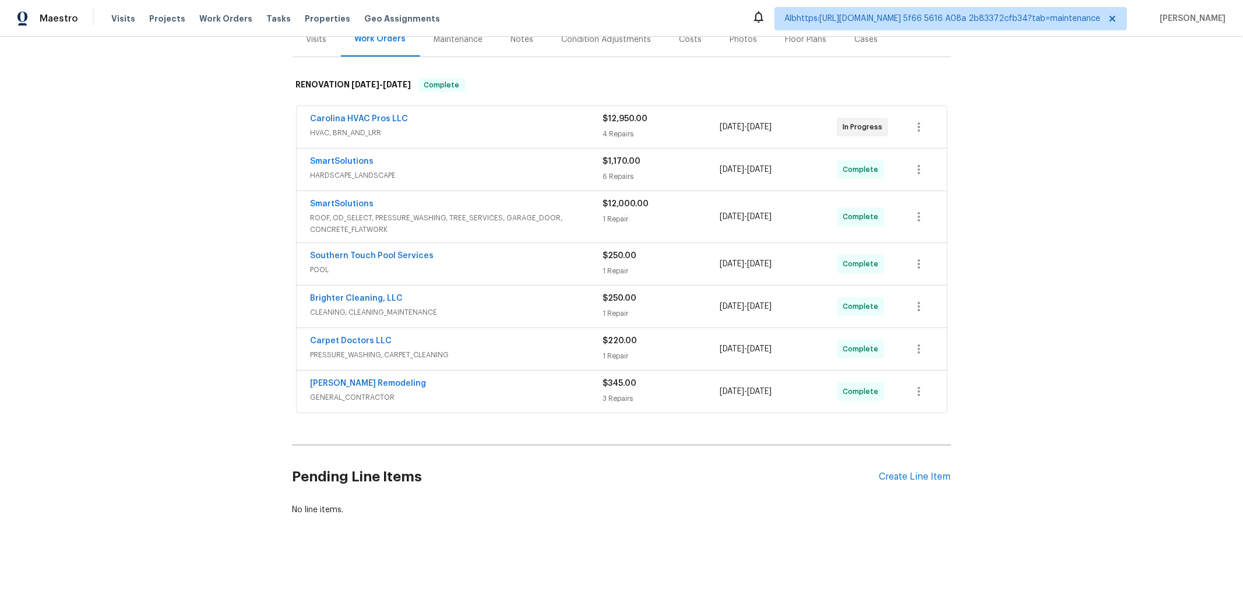
scroll to position [165, 0]
click at [143, 267] on div "Back to all projects 4640 Channing Park Way, Rock Hill, SC 29732 3 Beds | 2 1/2…" at bounding box center [621, 316] width 1243 height 558
click at [193, 311] on div "Back to all projects 4640 Channing Park Way, Rock Hill, SC 29732 3 Beds | 2 1/2…" at bounding box center [621, 316] width 1243 height 558
click at [186, 317] on div "Back to all projects 4640 Channing Park Way, Rock Hill, SC 29732 3 Beds | 2 1/2…" at bounding box center [621, 316] width 1243 height 558
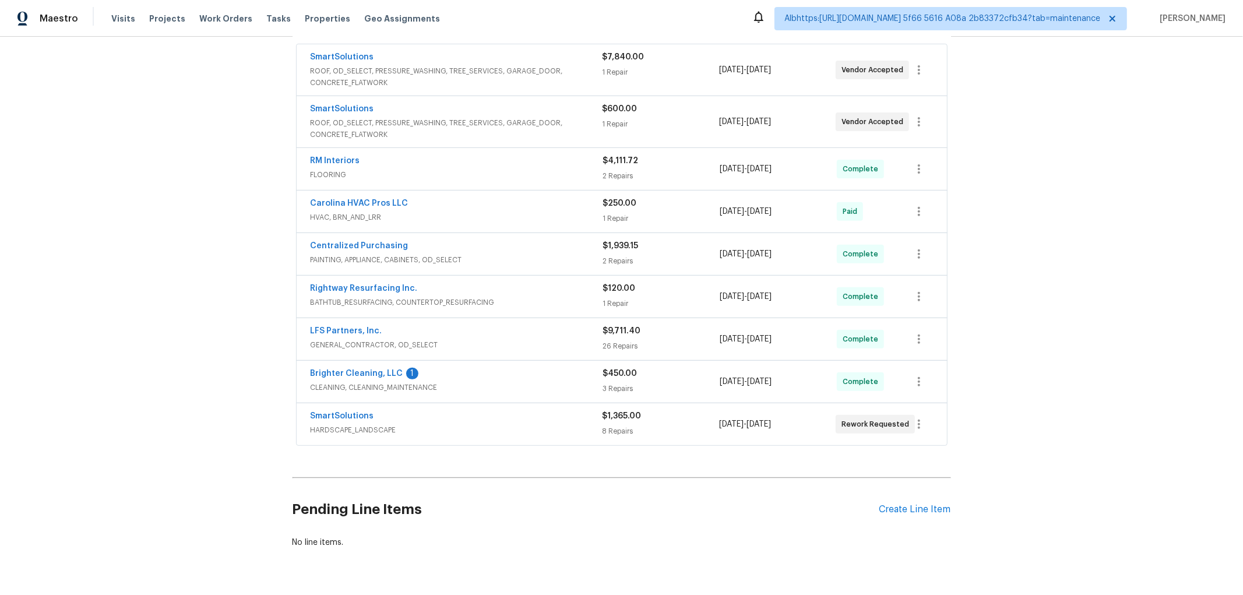
scroll to position [323, 0]
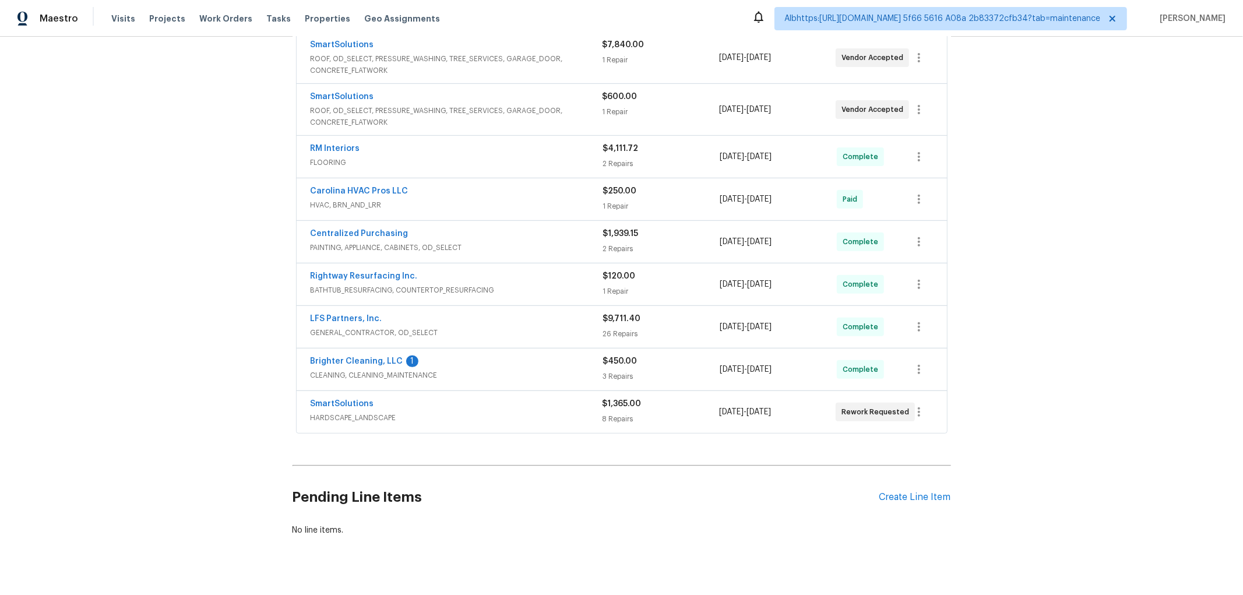
click at [192, 272] on div "Back to all projects [STREET_ADDRESS] 4 Beds | 2 1/2 Baths | Total: 2805 ft² | …" at bounding box center [621, 316] width 1243 height 558
click at [170, 330] on div "Back to all projects [STREET_ADDRESS] 4 Beds | 2 1/2 Baths | Total: 2805 ft² | …" at bounding box center [621, 316] width 1243 height 558
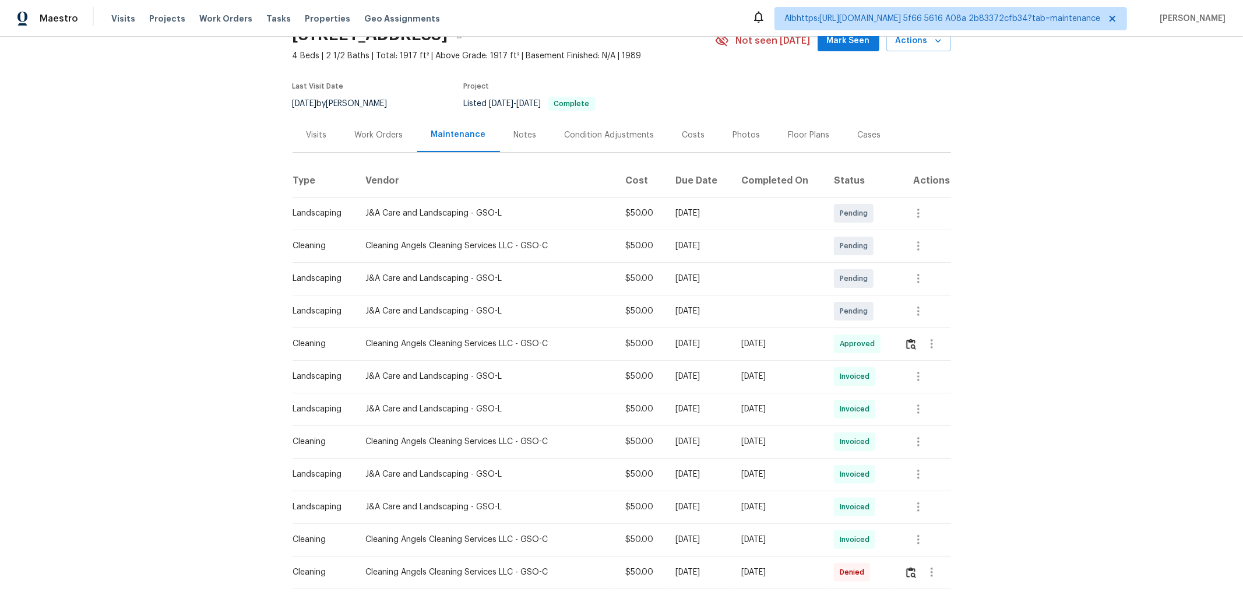
scroll to position [194, 0]
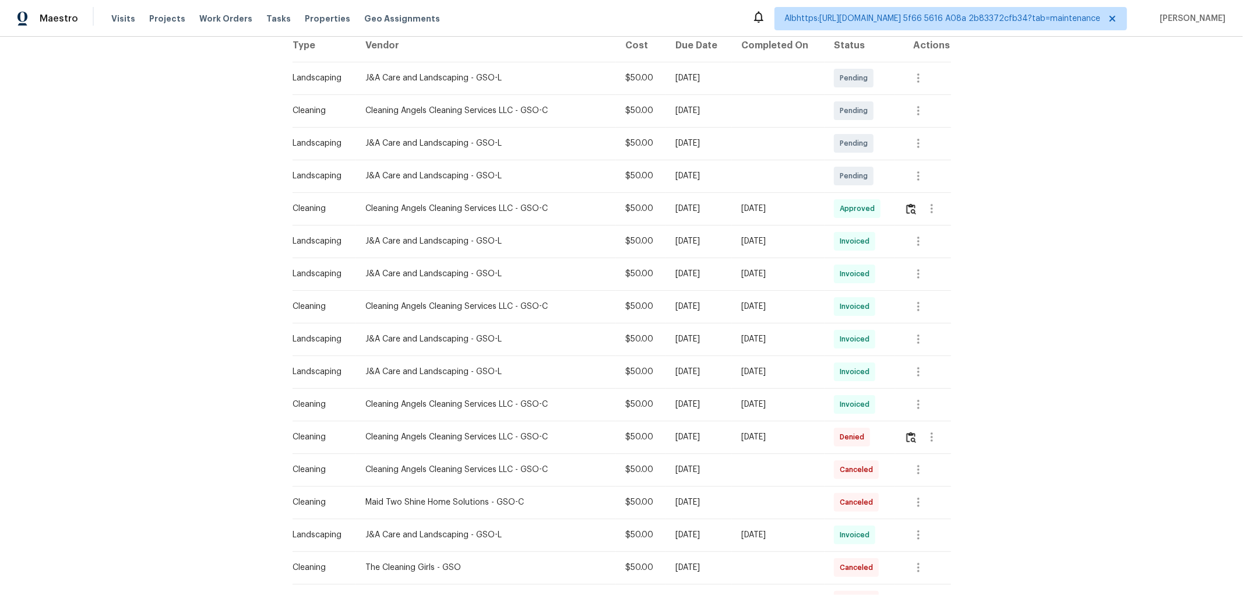
drag, startPoint x: 816, startPoint y: 217, endPoint x: 569, endPoint y: 214, distance: 247.7
click at [746, 217] on td "[DATE]" at bounding box center [778, 208] width 93 height 33
click at [899, 212] on td at bounding box center [922, 208] width 55 height 33
click at [907, 210] on img "button" at bounding box center [911, 208] width 10 height 11
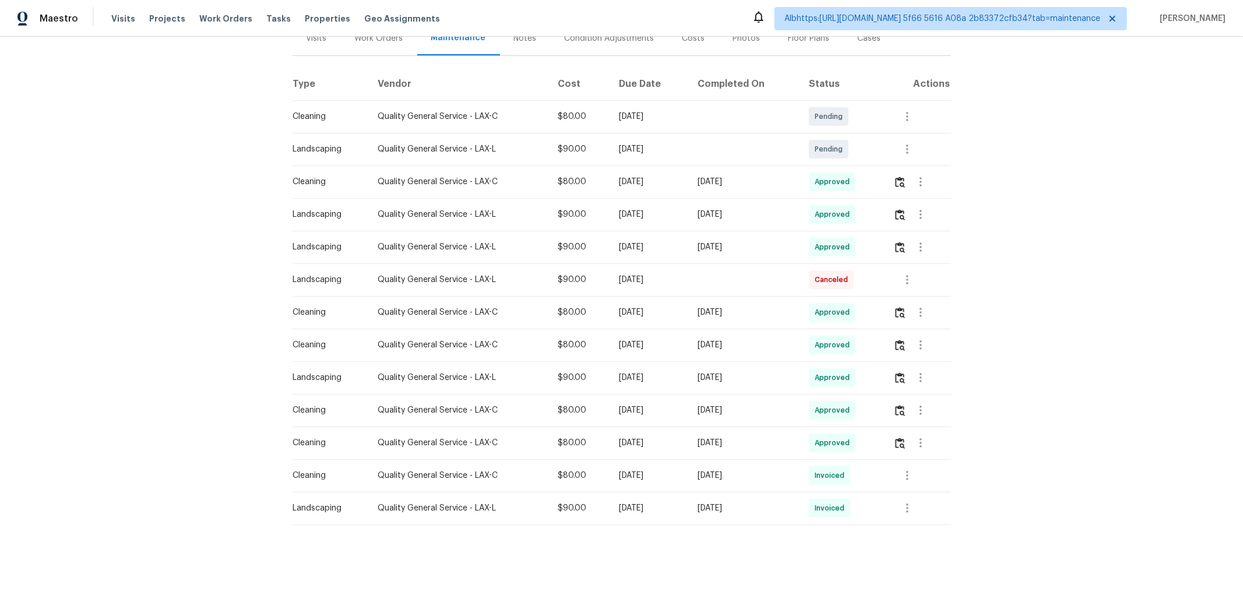
scroll to position [173, 0]
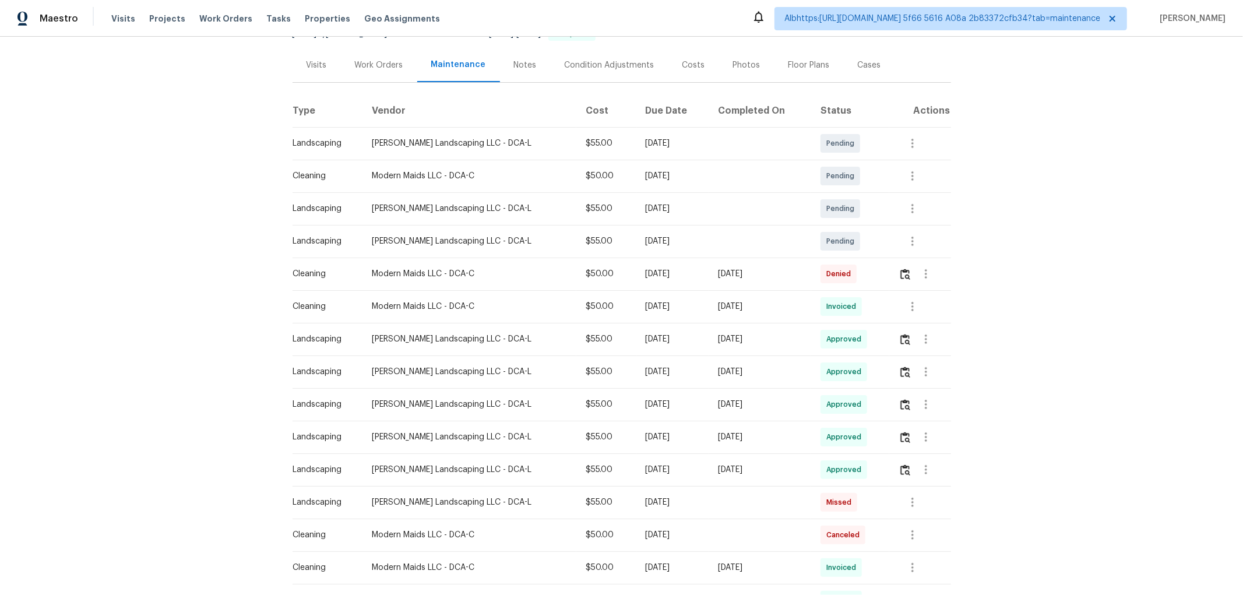
scroll to position [129, 0]
click at [643, 307] on tr "Cleaning Modern Maids LLC - DCA-C $50.00 [DATE] [DATE] Invoiced" at bounding box center [622, 306] width 659 height 33
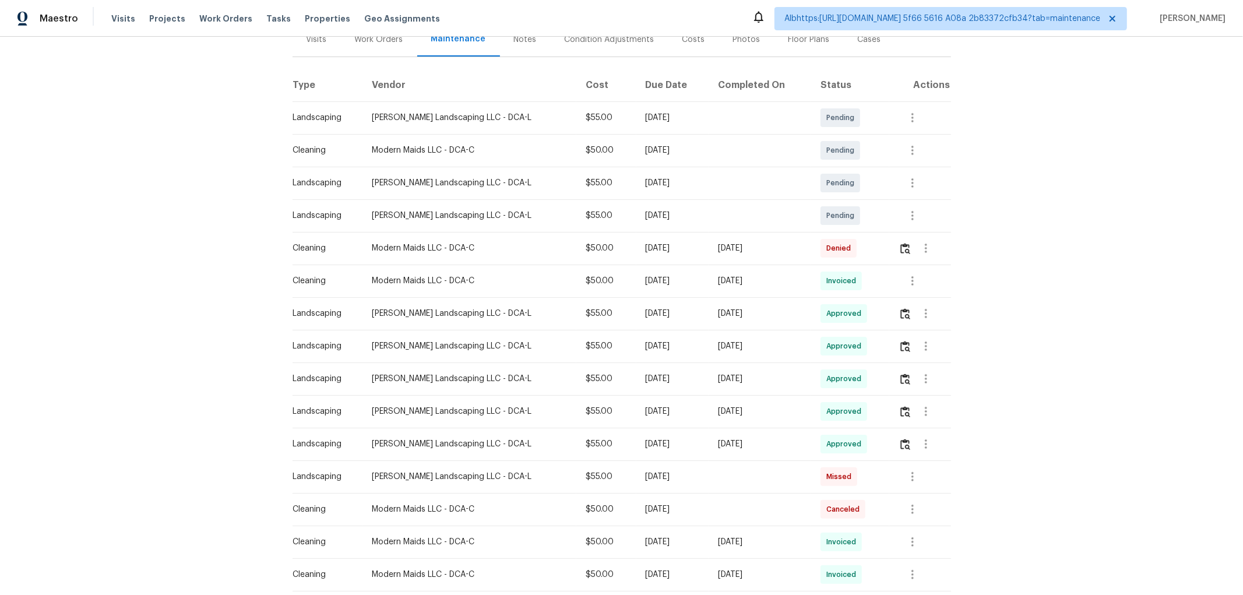
scroll to position [194, 0]
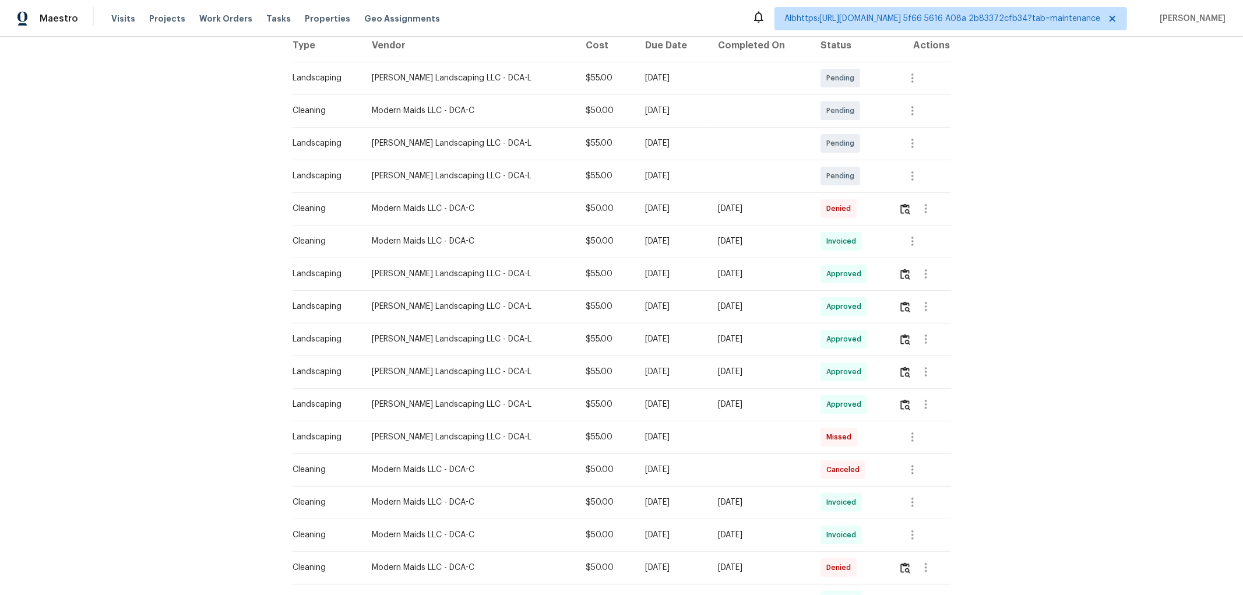
drag, startPoint x: 777, startPoint y: 283, endPoint x: 590, endPoint y: 280, distance: 187.7
click at [619, 283] on tr "Landscaping [PERSON_NAME] Landscaping LLC - DCA-L $55.00 [DATE] [DATE] Approved" at bounding box center [622, 274] width 659 height 33
click at [912, 277] on button "button" at bounding box center [926, 274] width 28 height 28
click at [929, 295] on li "View details" at bounding box center [947, 293] width 82 height 19
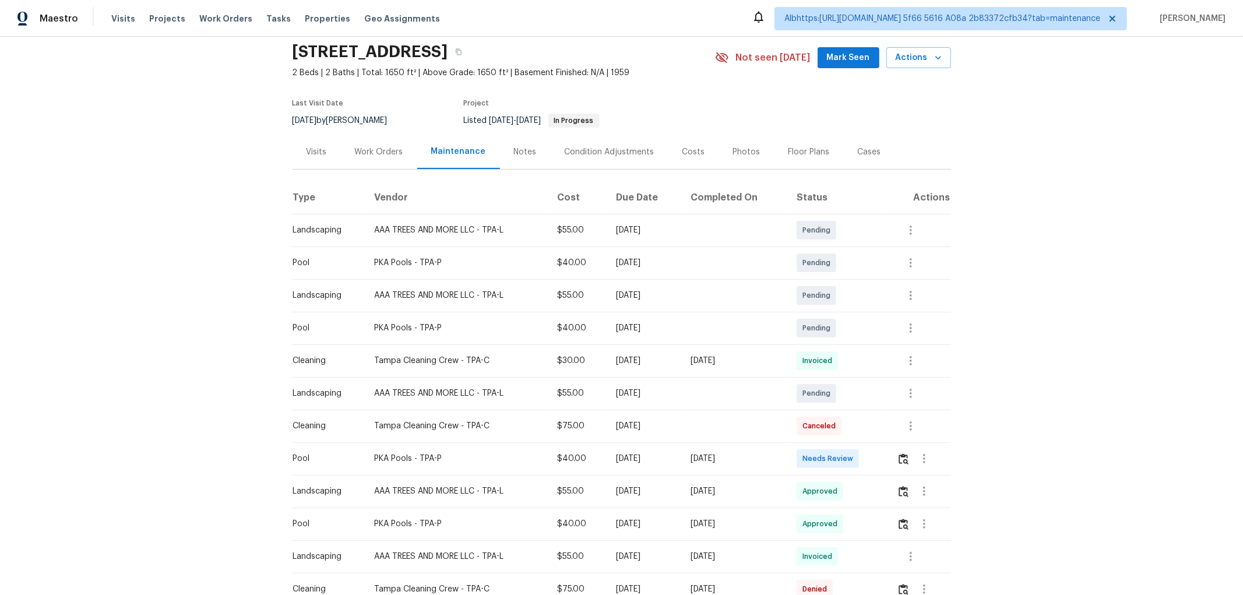
scroll to position [65, 0]
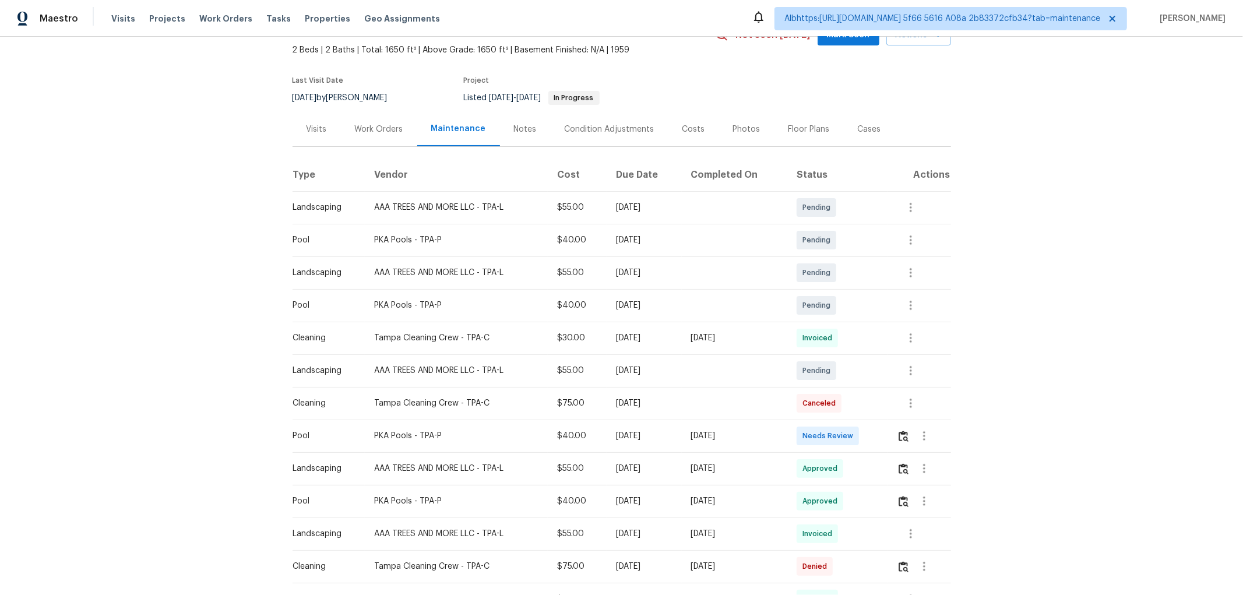
drag, startPoint x: 773, startPoint y: 467, endPoint x: 671, endPoint y: 439, distance: 105.8
click at [754, 459] on td "[DATE]" at bounding box center [735, 468] width 106 height 33
drag, startPoint x: 763, startPoint y: 328, endPoint x: 657, endPoint y: 366, distance: 113.4
click at [613, 333] on tr "Cleaning Tampa Cleaning Crew - TPA-C $30.00 [DATE] [DATE] Invoiced" at bounding box center [622, 338] width 659 height 33
drag, startPoint x: 711, startPoint y: 438, endPoint x: 639, endPoint y: 439, distance: 72.3
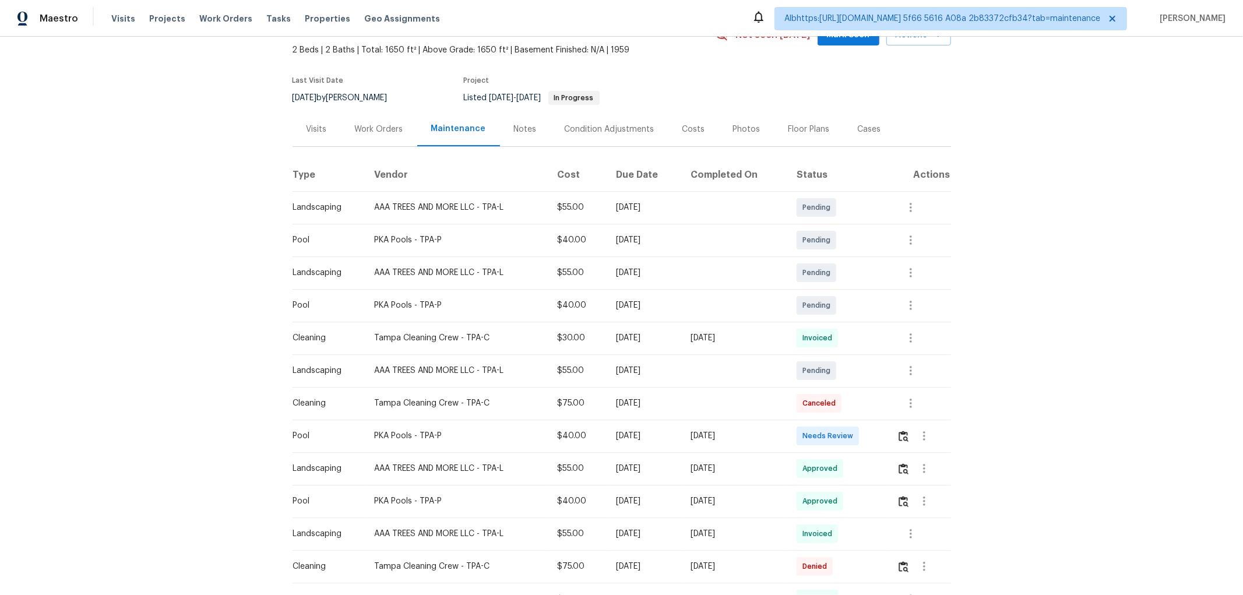
click at [639, 439] on tr "Pool PKA Pools - TPA-P $40.00 [DATE] [DATE] Needs Review" at bounding box center [622, 436] width 659 height 33
drag, startPoint x: 756, startPoint y: 458, endPoint x: 657, endPoint y: 458, distance: 98.5
click at [657, 458] on tr "Landscaping AAA TREES AND MORE LLC - TPA-L $55.00 [DATE] [DATE] Approved" at bounding box center [622, 468] width 659 height 33
click at [905, 469] on img "button" at bounding box center [904, 468] width 10 height 11
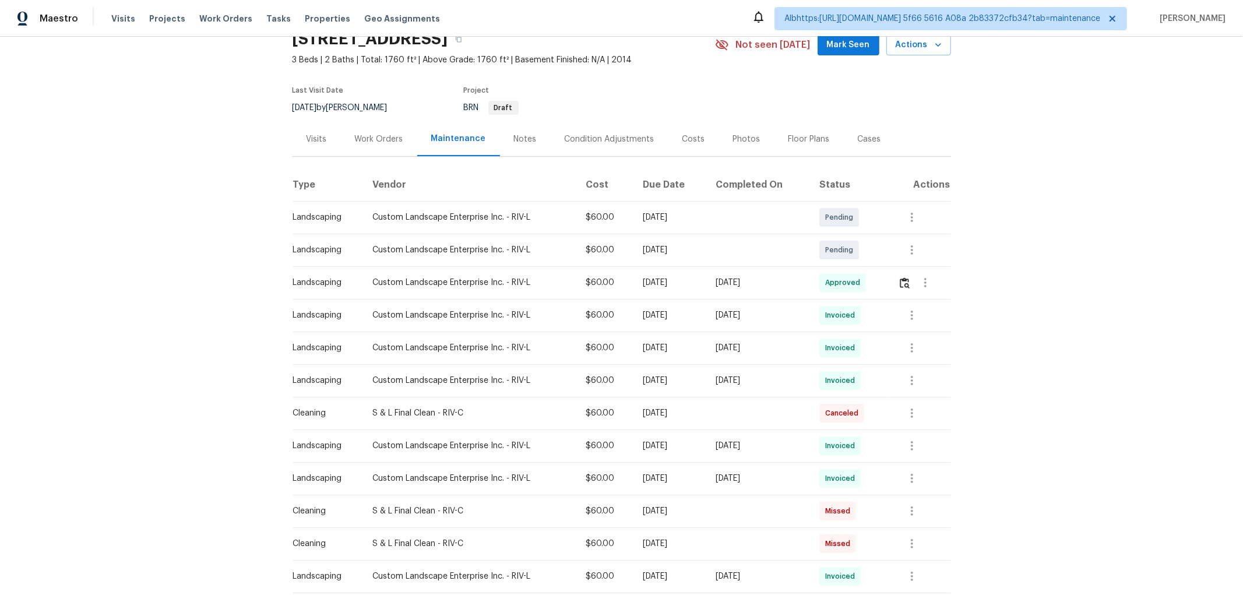
scroll to position [129, 0]
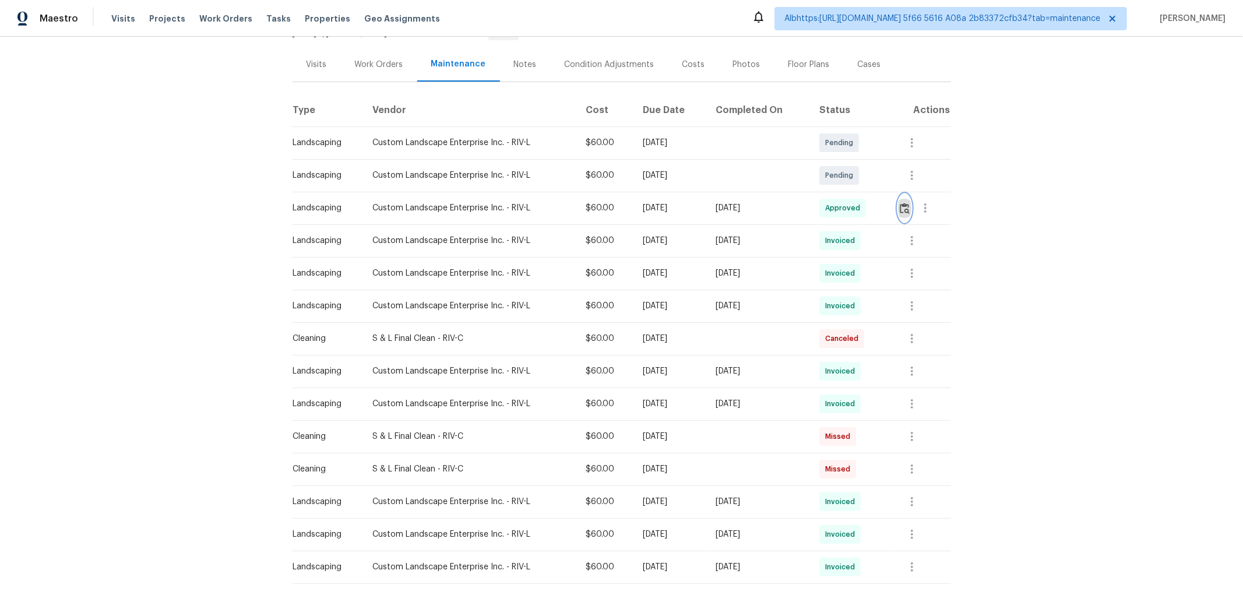
click at [898, 214] on button "button" at bounding box center [904, 208] width 13 height 28
